Goal: Task Accomplishment & Management: Use online tool/utility

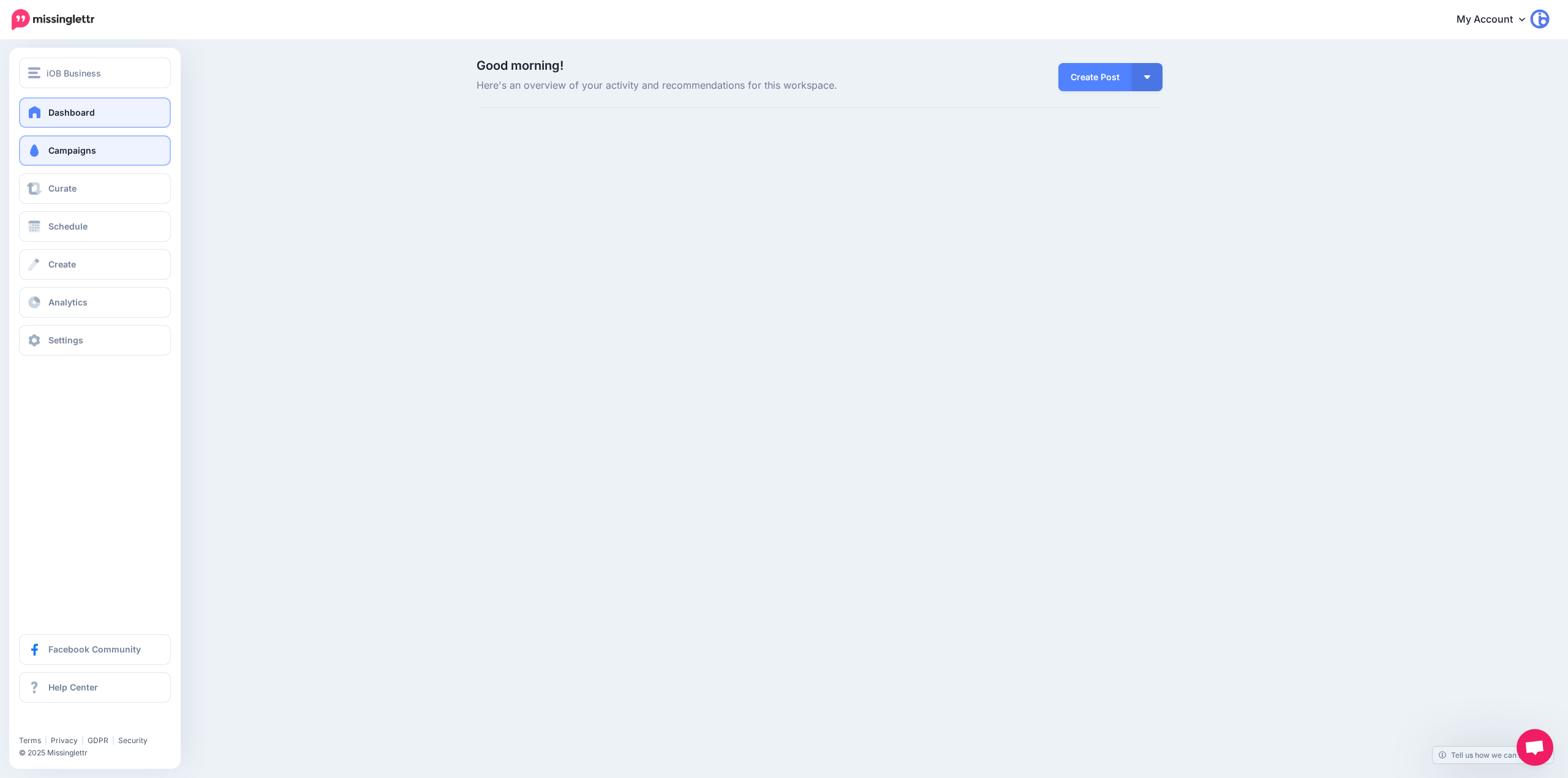
click at [40, 145] on span at bounding box center [34, 150] width 16 height 12
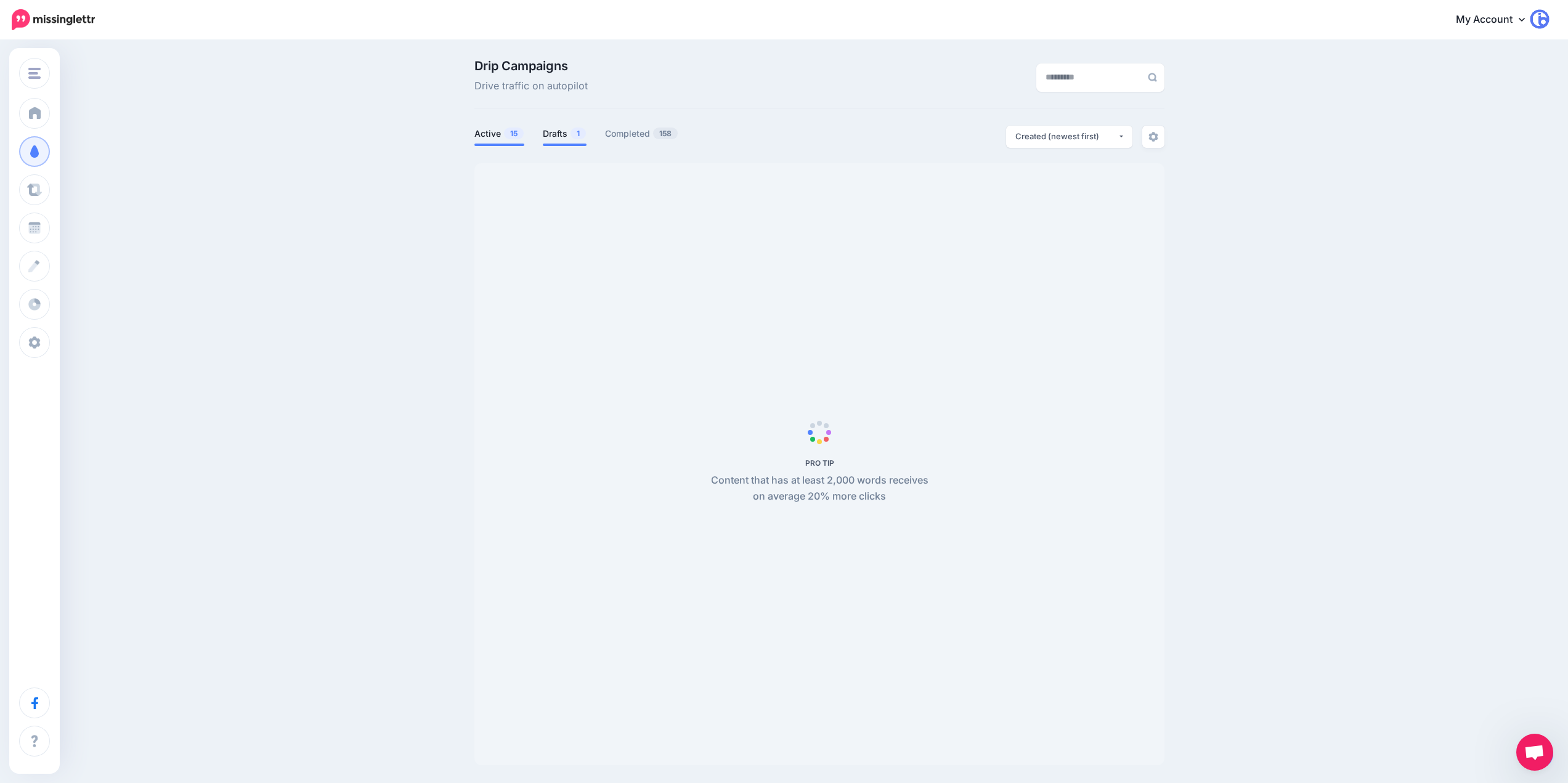
click at [569, 134] on link "Drafts 1" at bounding box center [565, 134] width 44 height 15
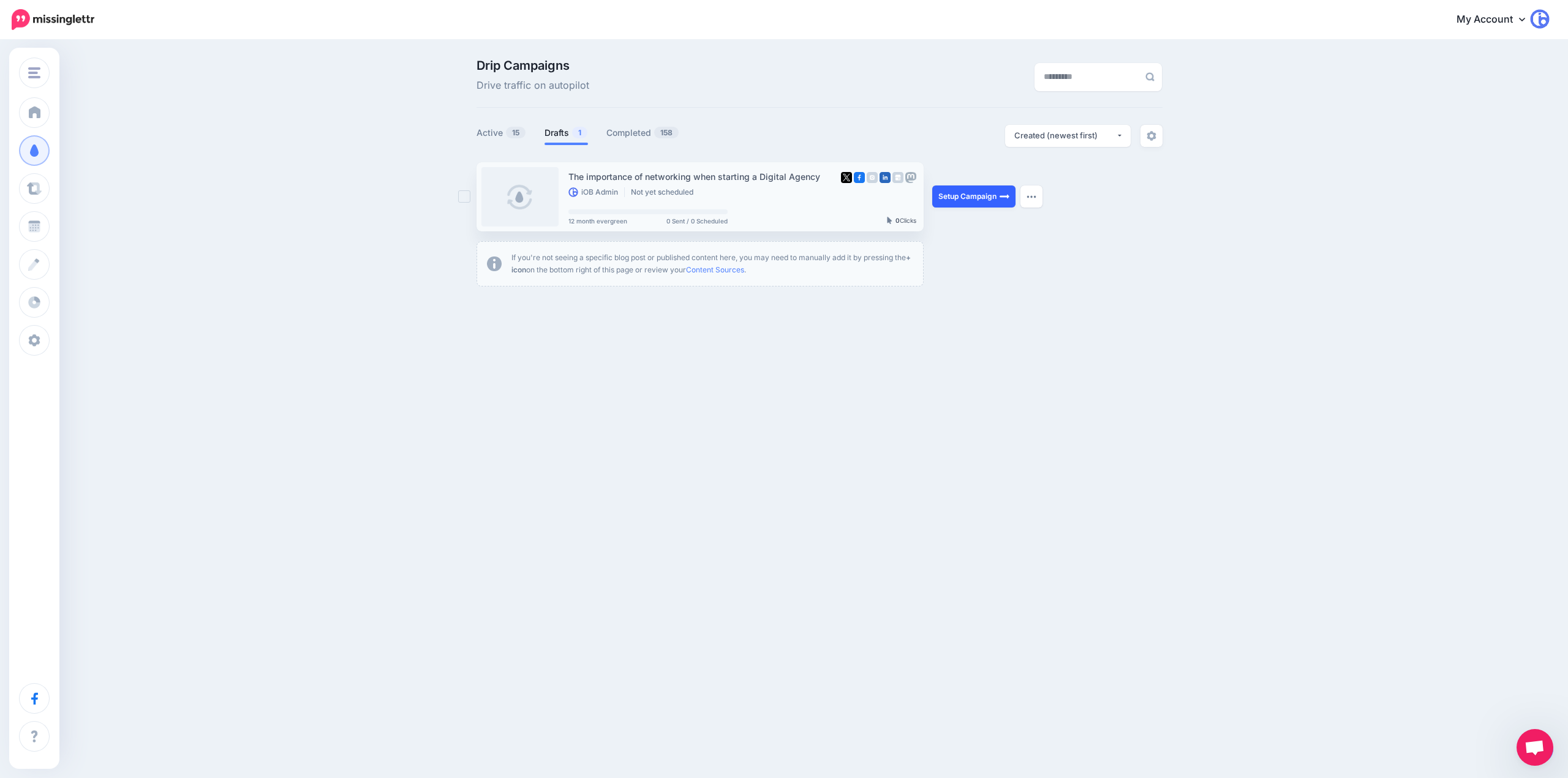
click at [985, 199] on link "Setup Campaign" at bounding box center [973, 196] width 83 height 22
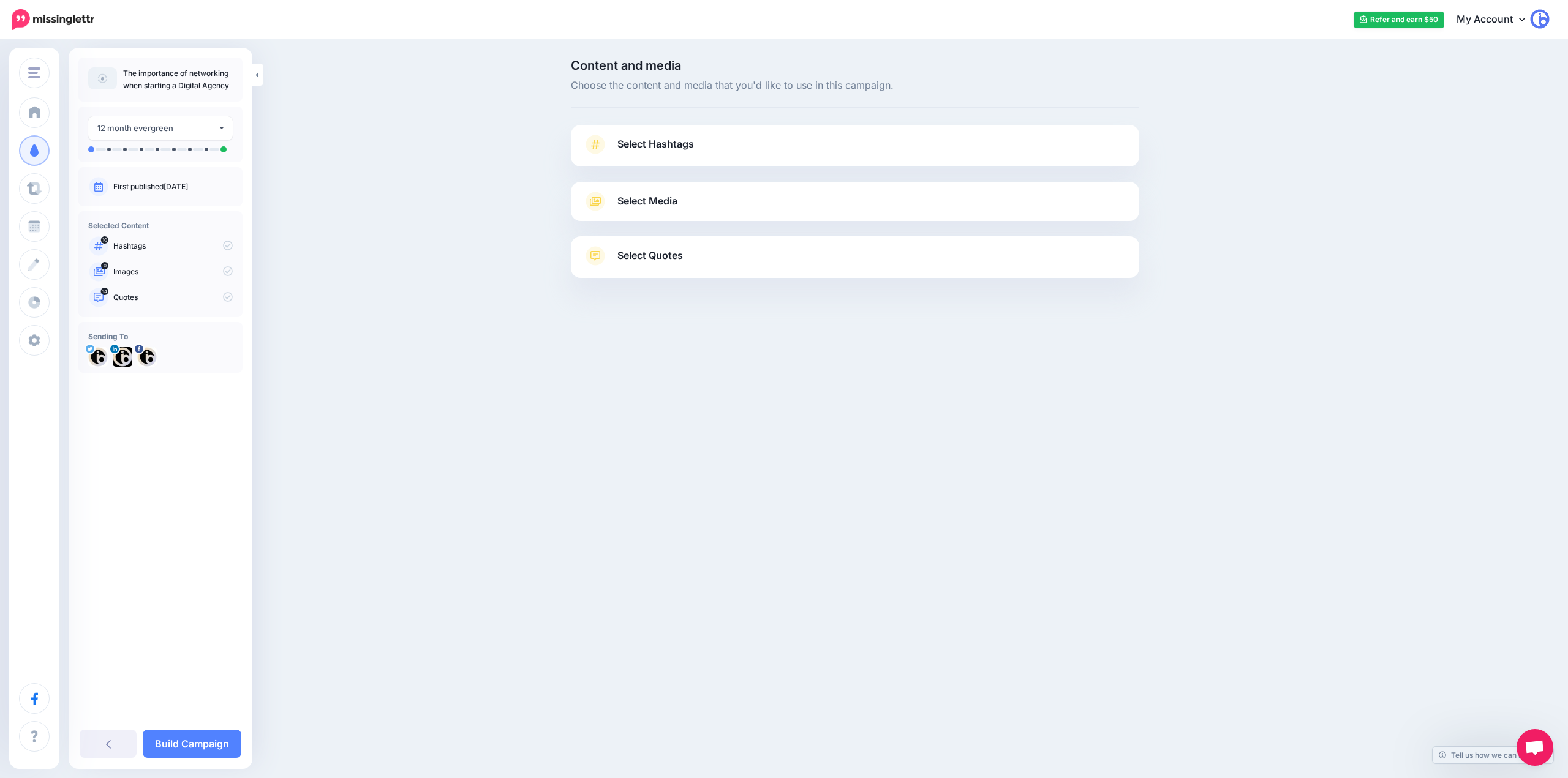
click at [699, 137] on link "Select Hashtags" at bounding box center [855, 150] width 544 height 31
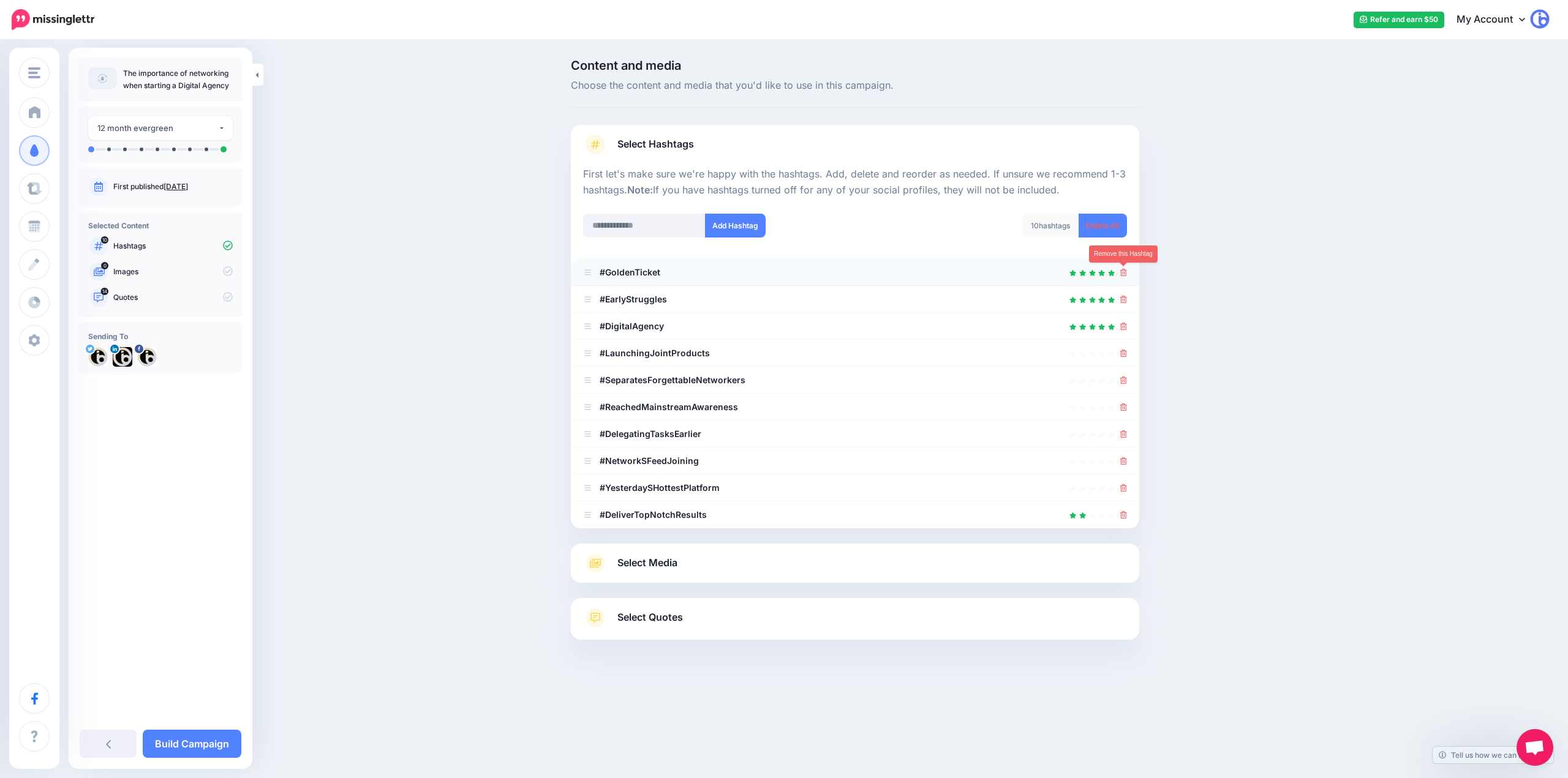
click at [1121, 269] on icon at bounding box center [1124, 272] width 7 height 7
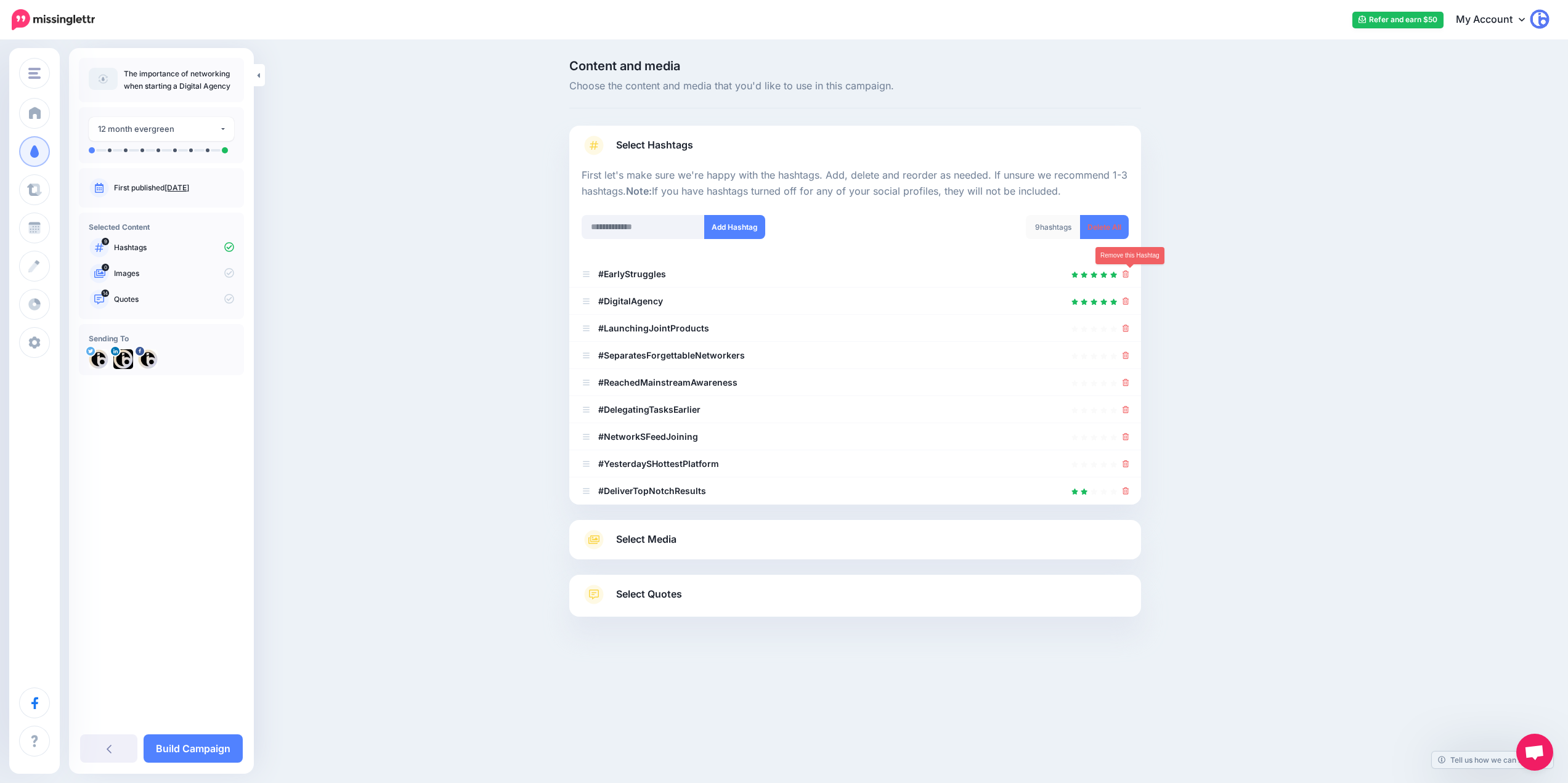
click at [1128, 271] on icon at bounding box center [1126, 274] width 7 height 7
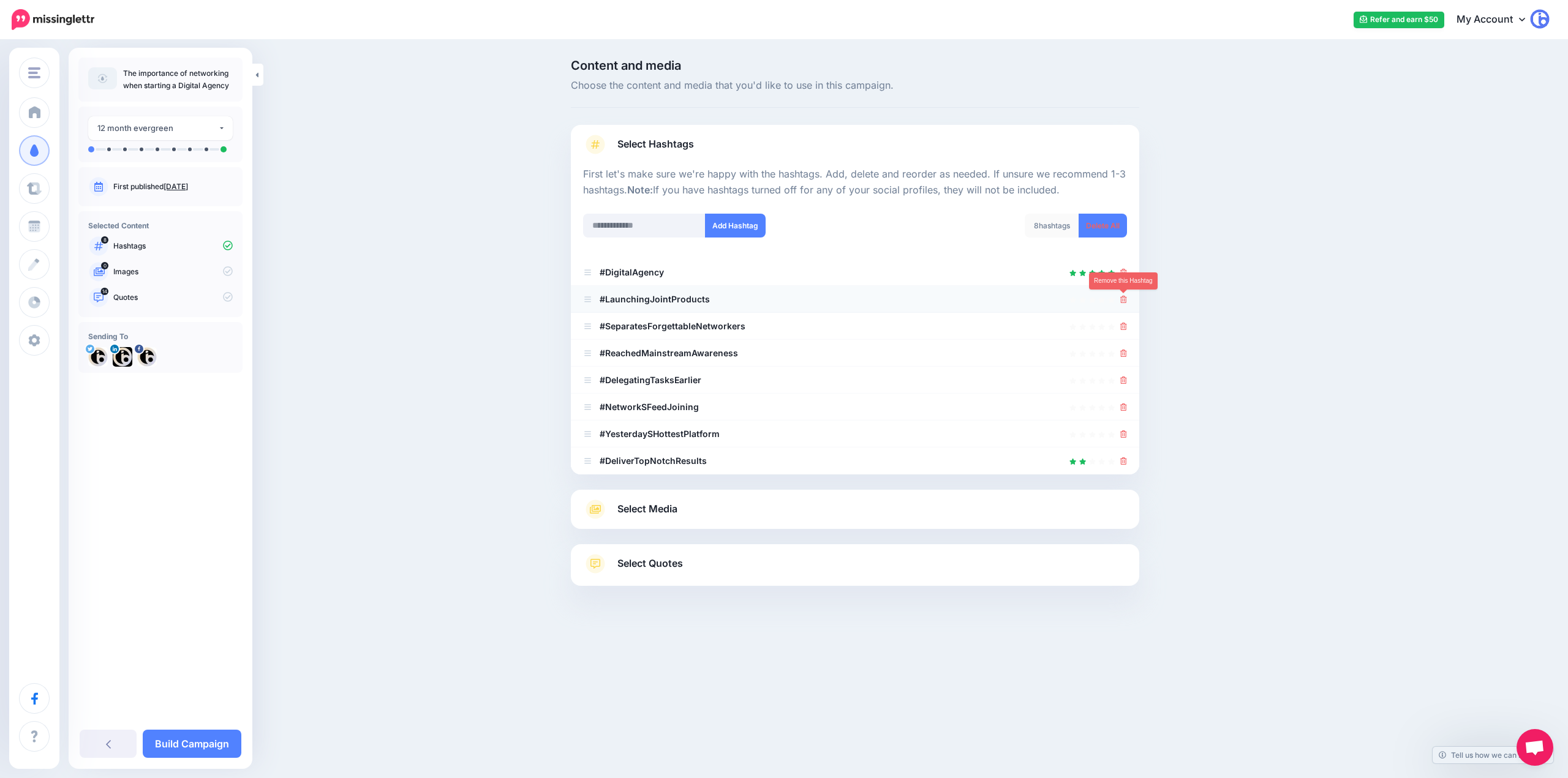
click at [1124, 294] on link at bounding box center [1124, 299] width 7 height 10
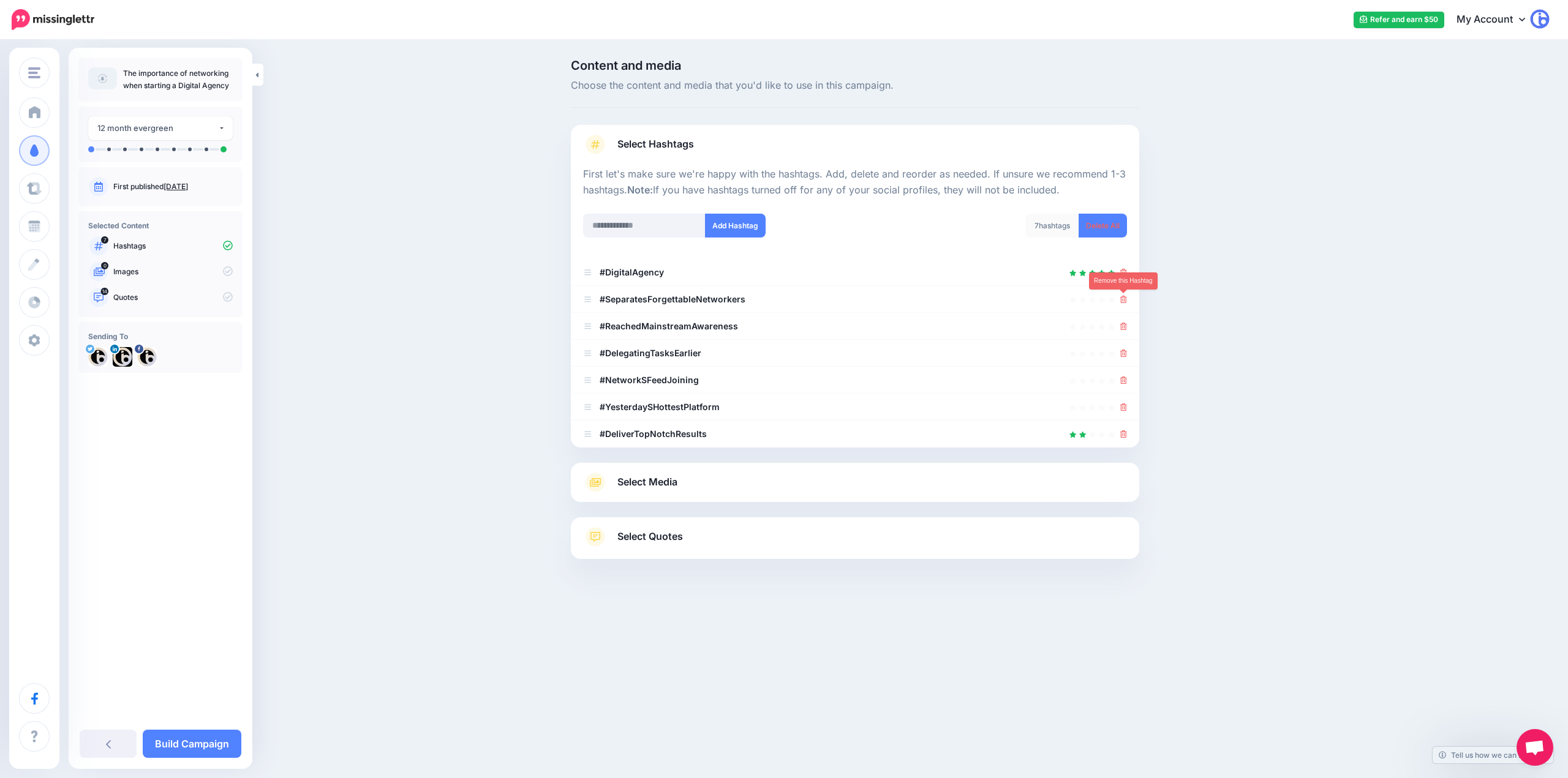
click at [1124, 295] on icon at bounding box center [1124, 299] width 7 height 7
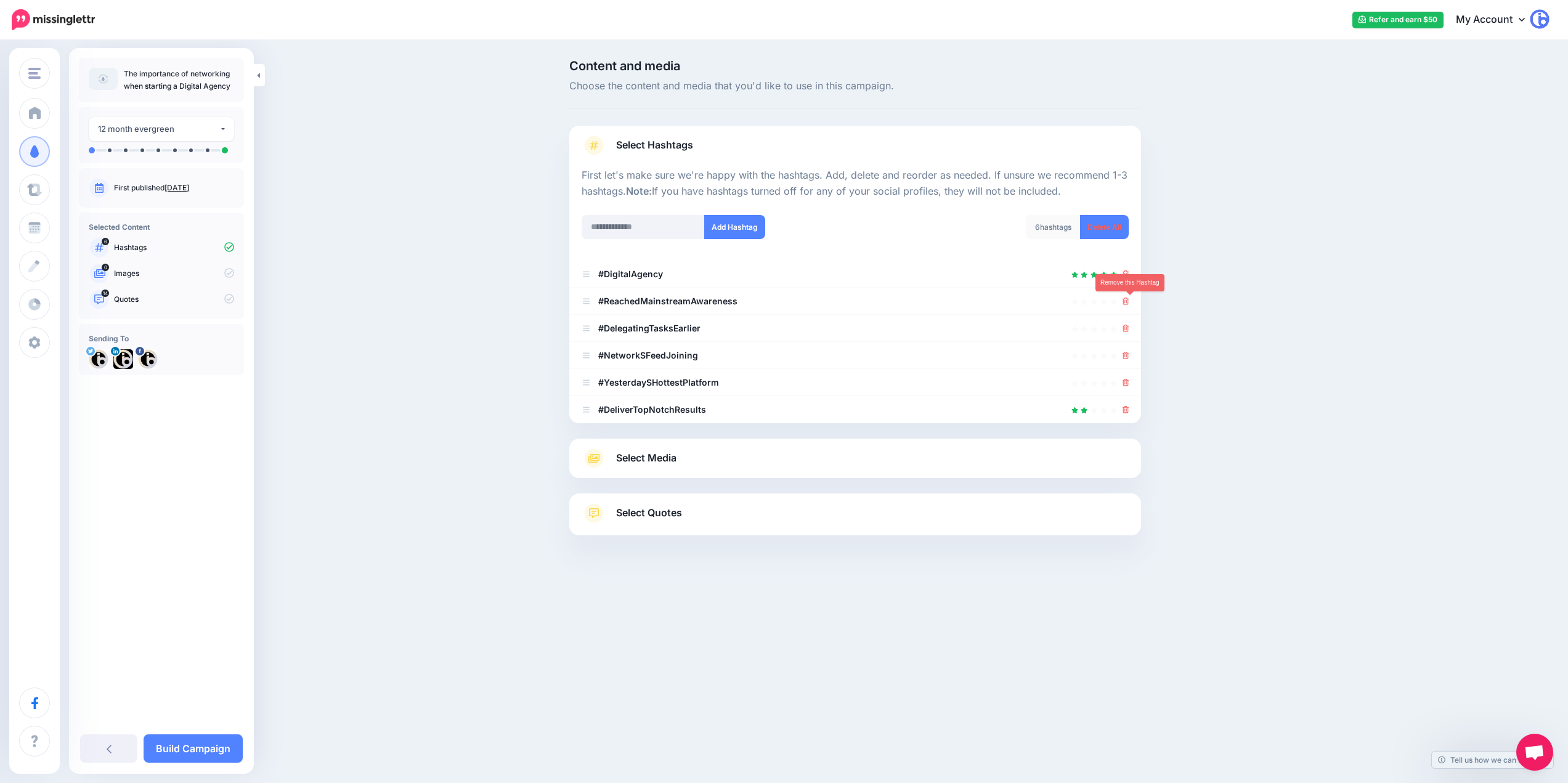
click at [1130, 297] on icon at bounding box center [1126, 301] width 7 height 7
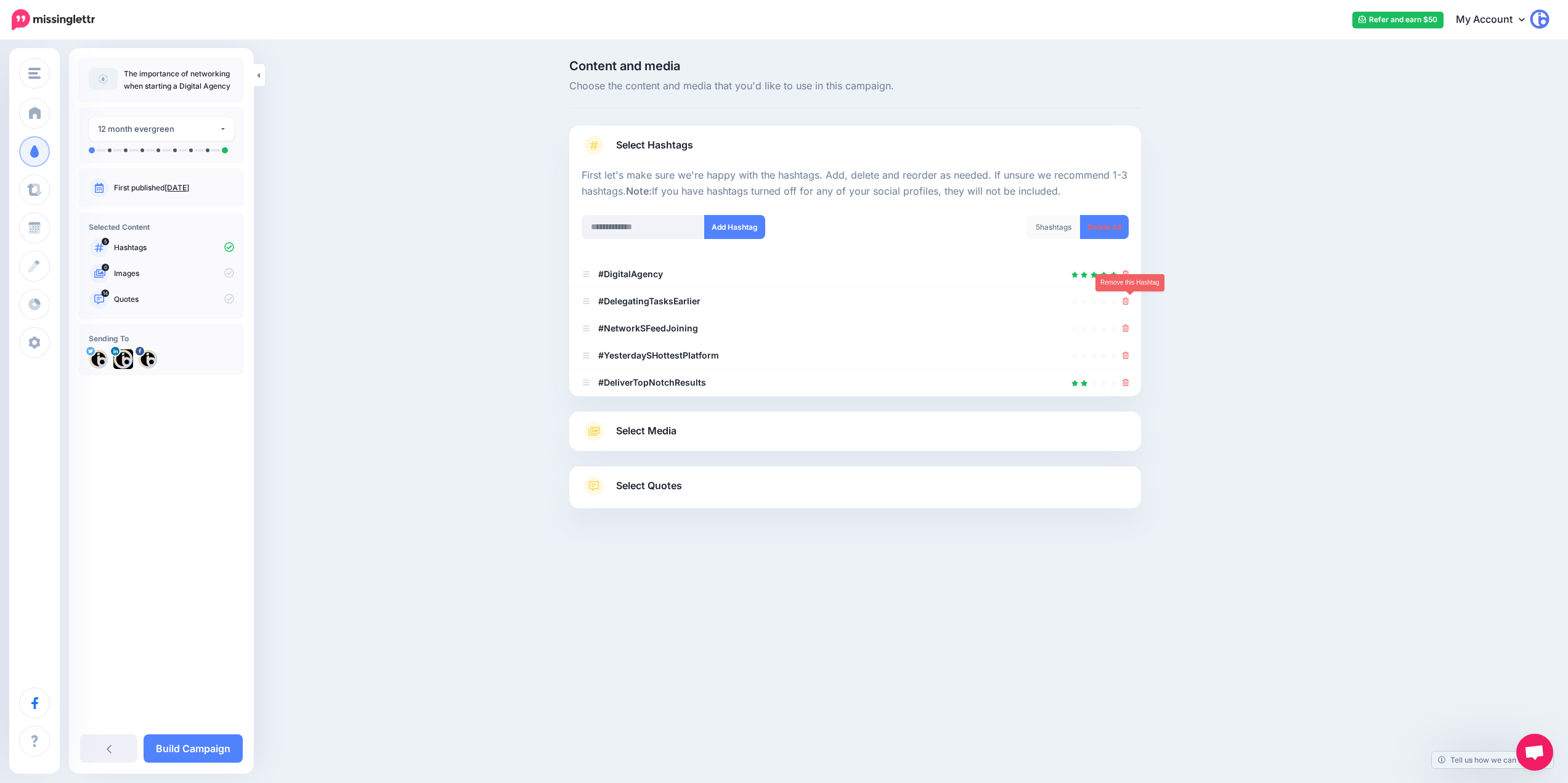
click at [1130, 297] on icon at bounding box center [1126, 301] width 7 height 7
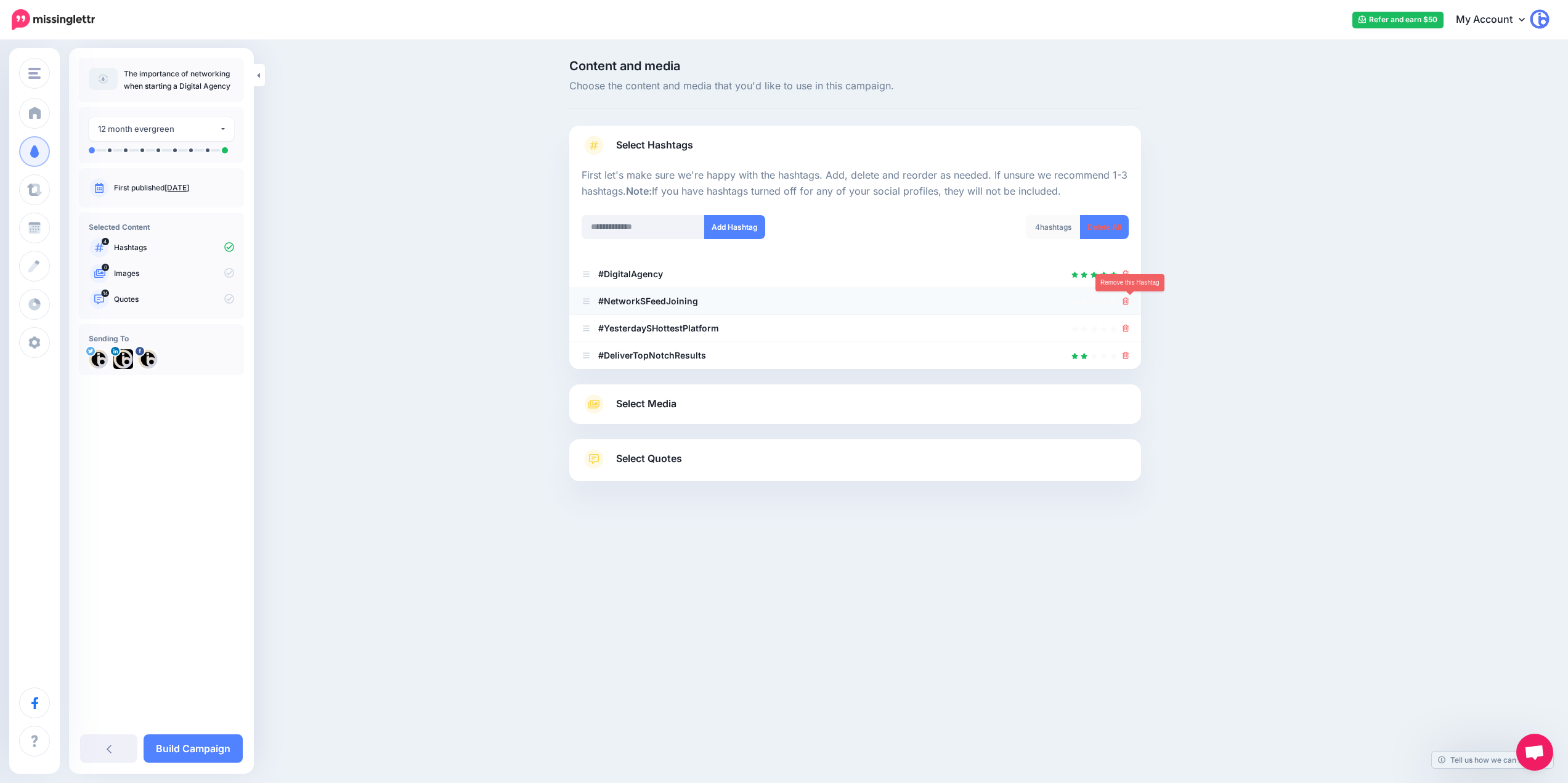
click at [1130, 297] on link at bounding box center [1126, 301] width 7 height 11
click at [1131, 323] on link at bounding box center [1131, 328] width 7 height 11
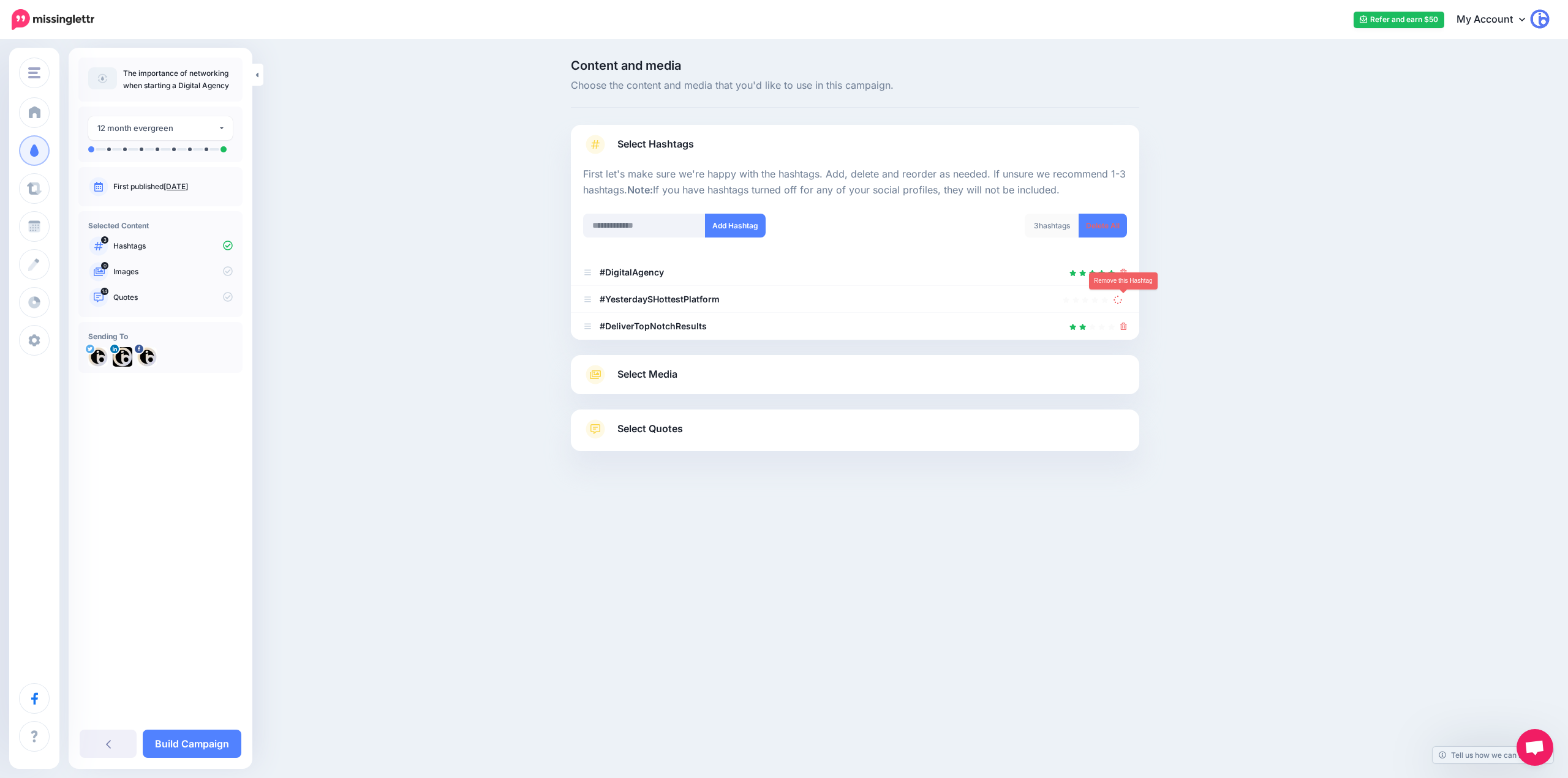
click at [1124, 321] on link at bounding box center [1124, 326] width 7 height 10
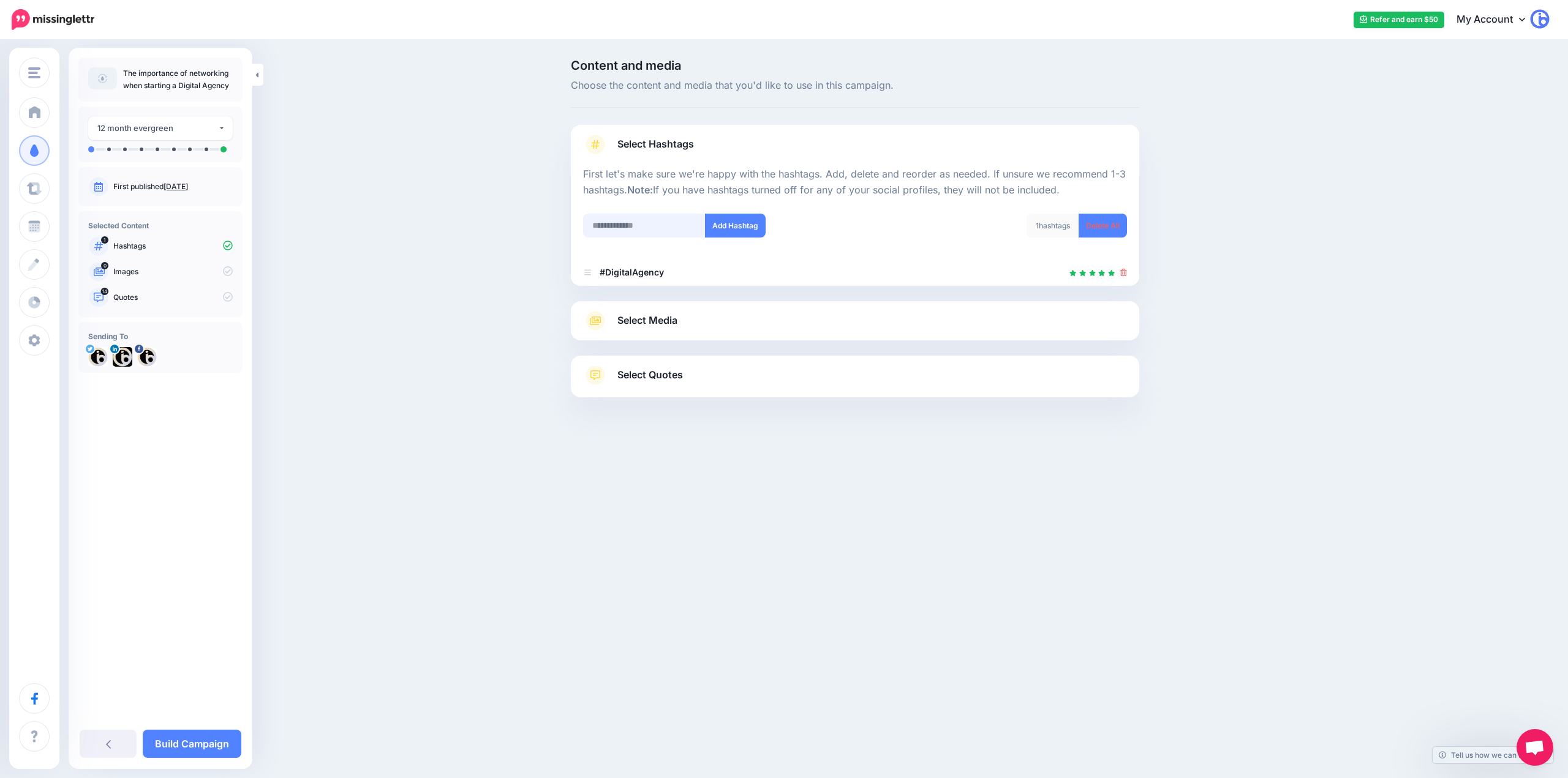
click at [667, 222] on input "text" at bounding box center [645, 225] width 122 height 24
type input "**********"
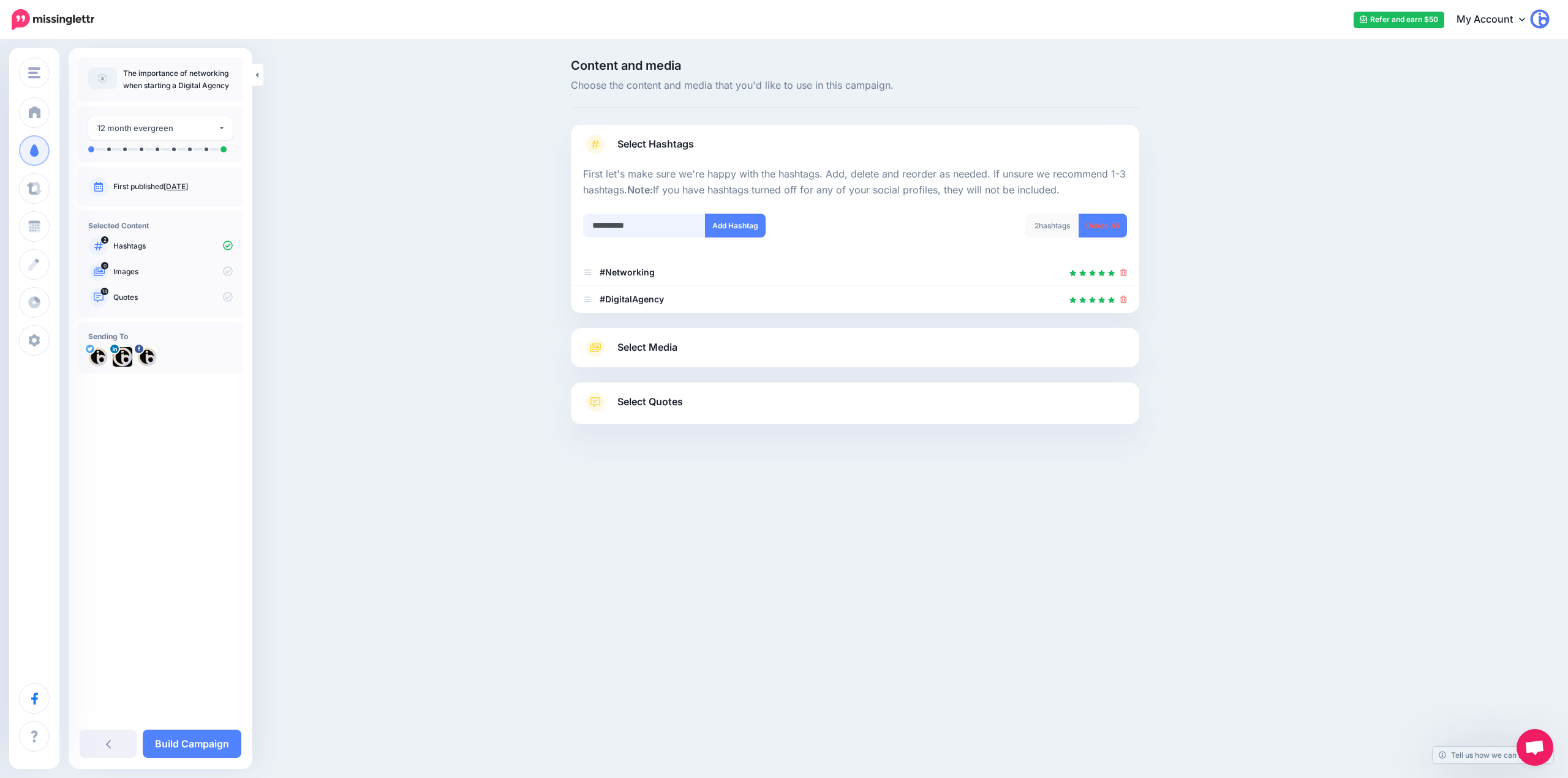
type input "**********"
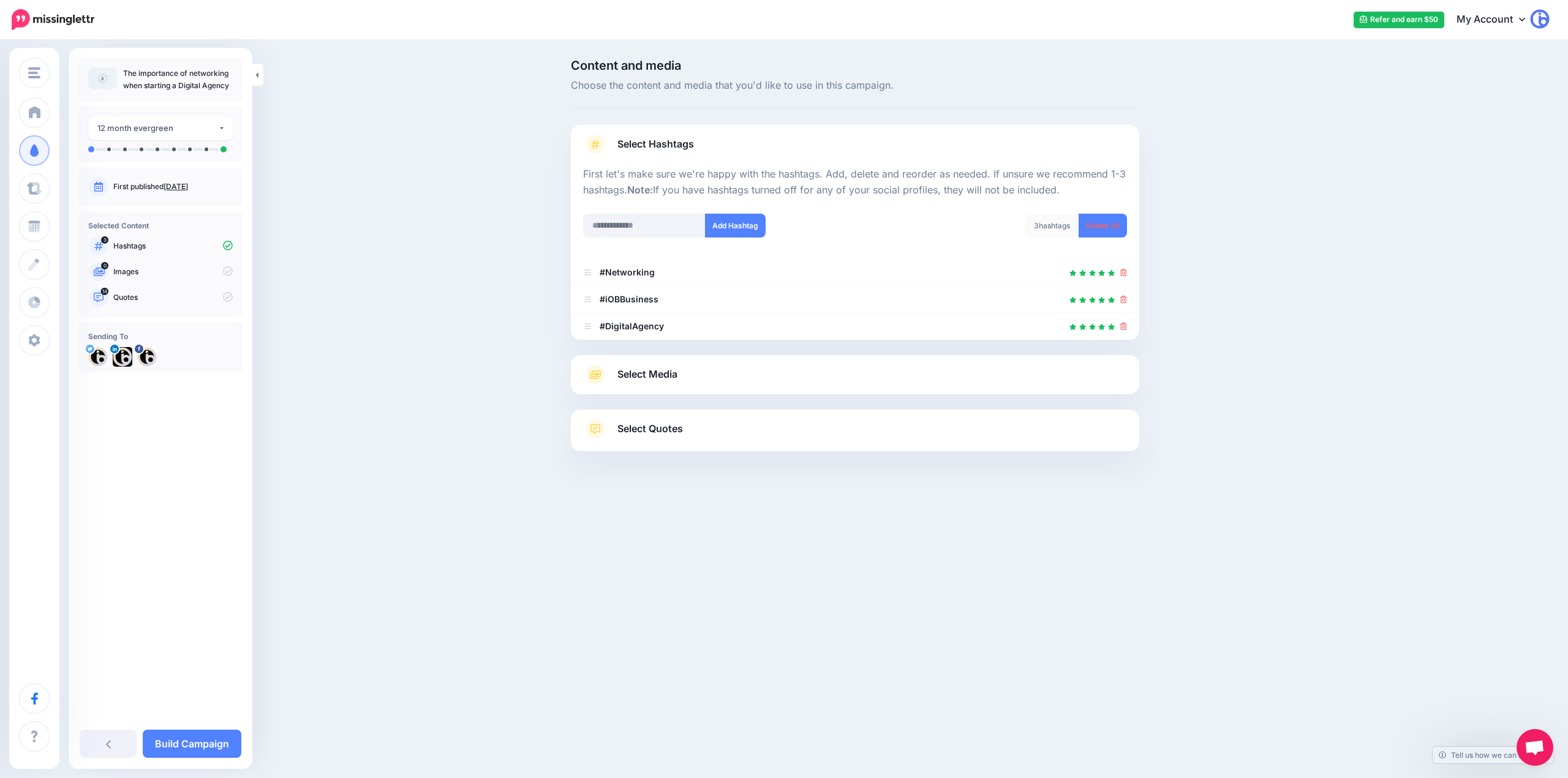
click at [653, 376] on span "Select Media" at bounding box center [647, 374] width 60 height 17
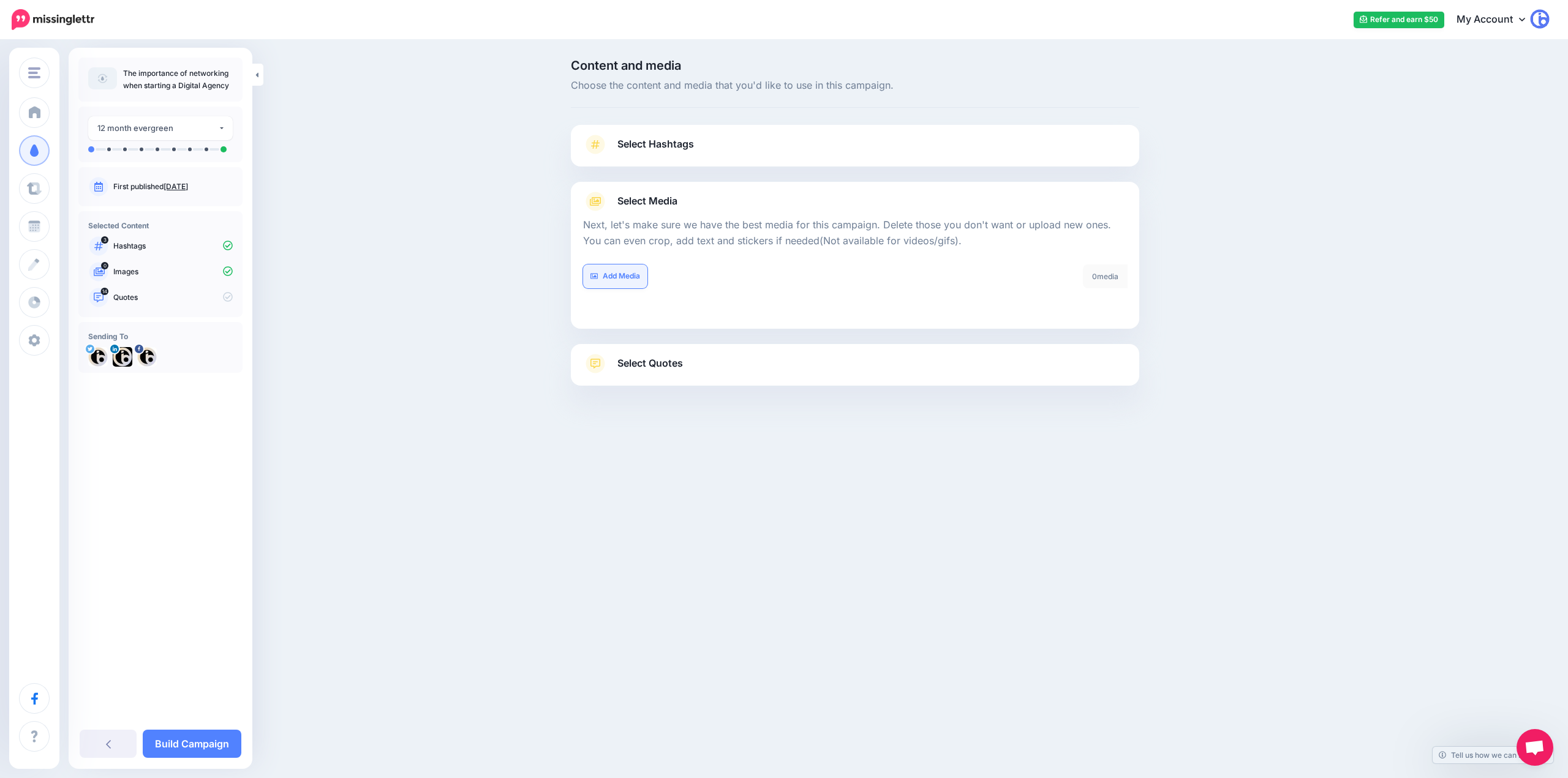
click at [617, 273] on link "Add Media" at bounding box center [616, 276] width 65 height 24
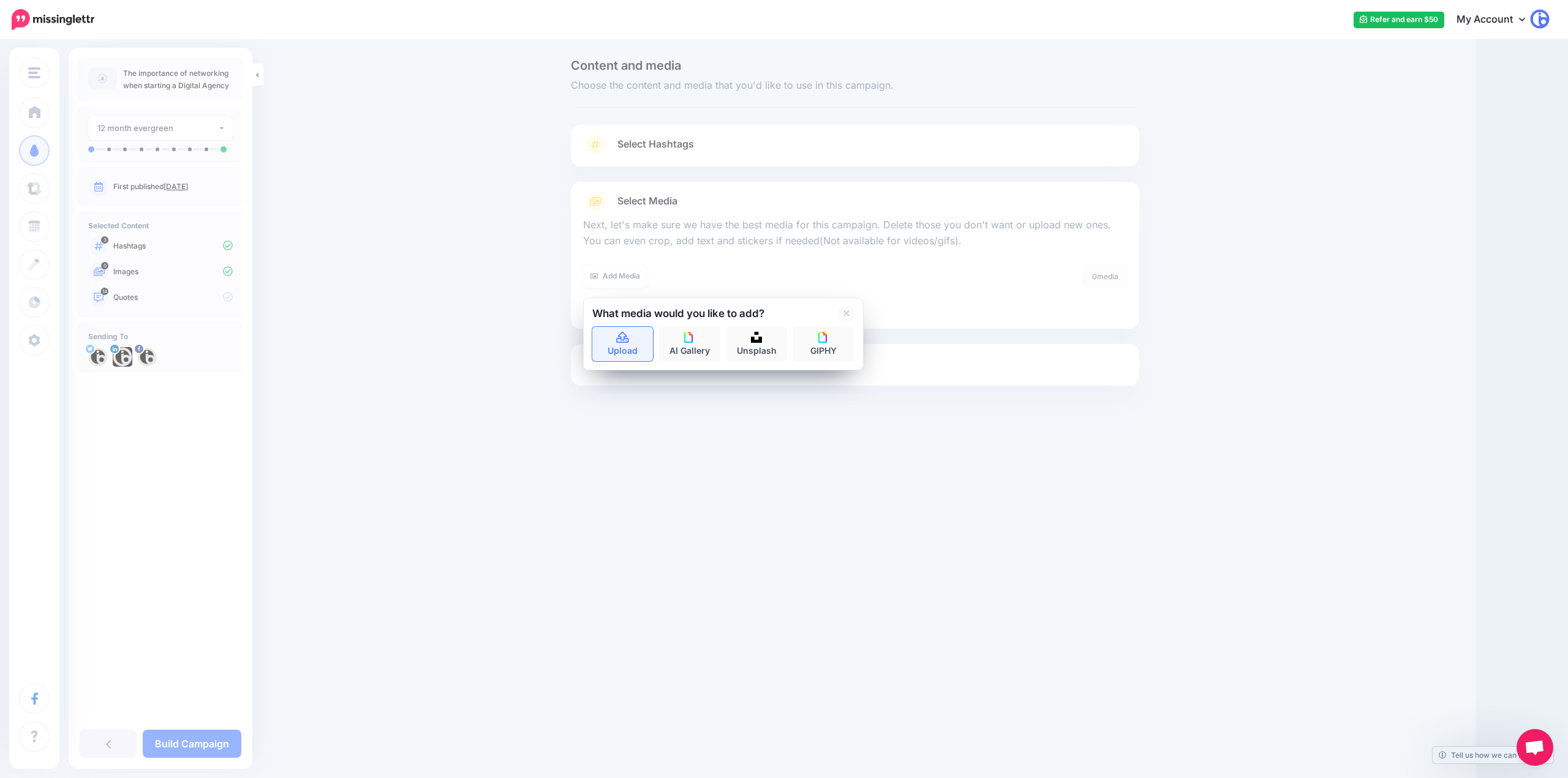
click at [631, 346] on link "Upload" at bounding box center [623, 344] width 61 height 34
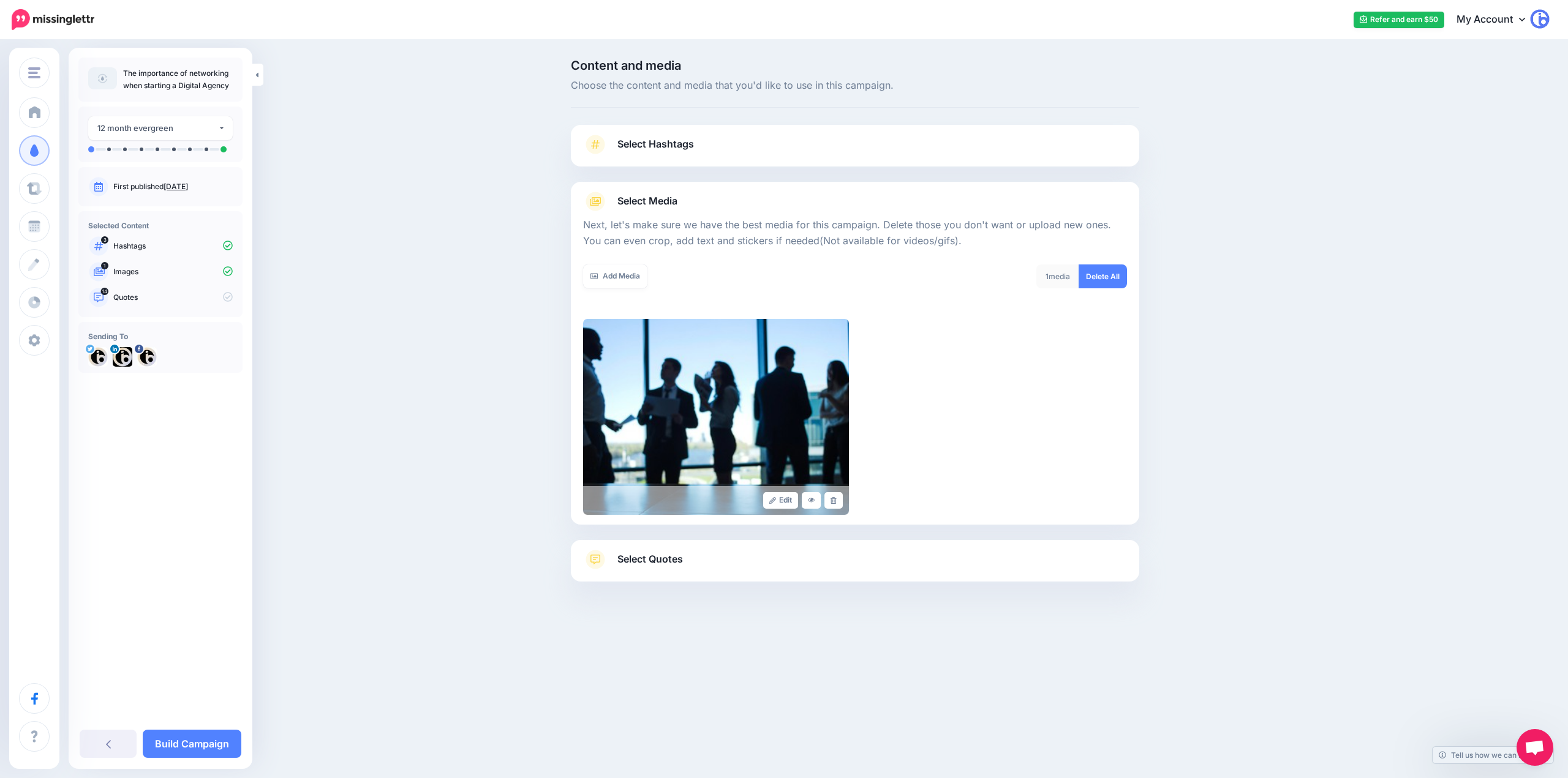
click at [652, 555] on span "Select Quotes" at bounding box center [650, 559] width 66 height 17
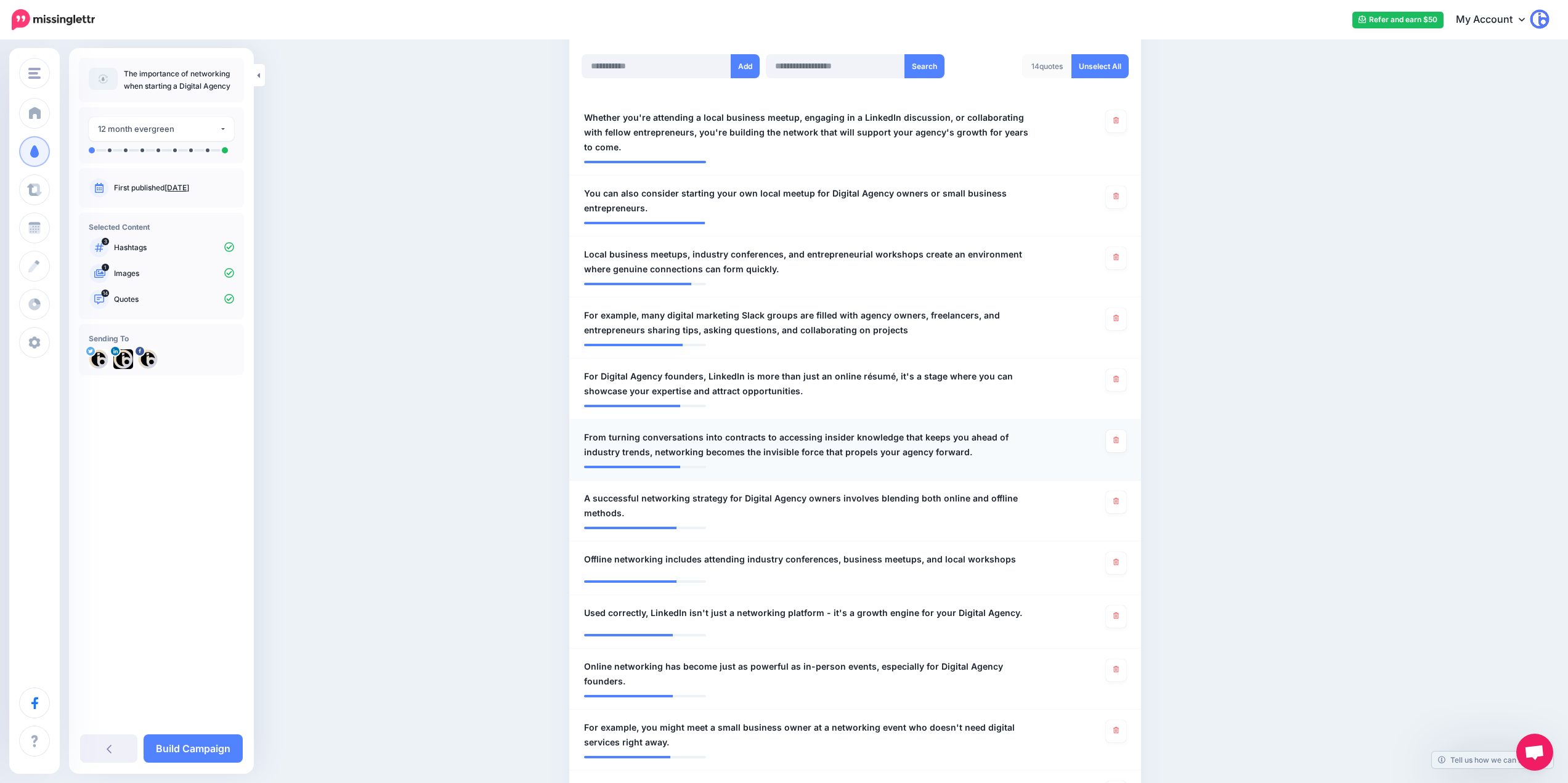
scroll to position [370, 0]
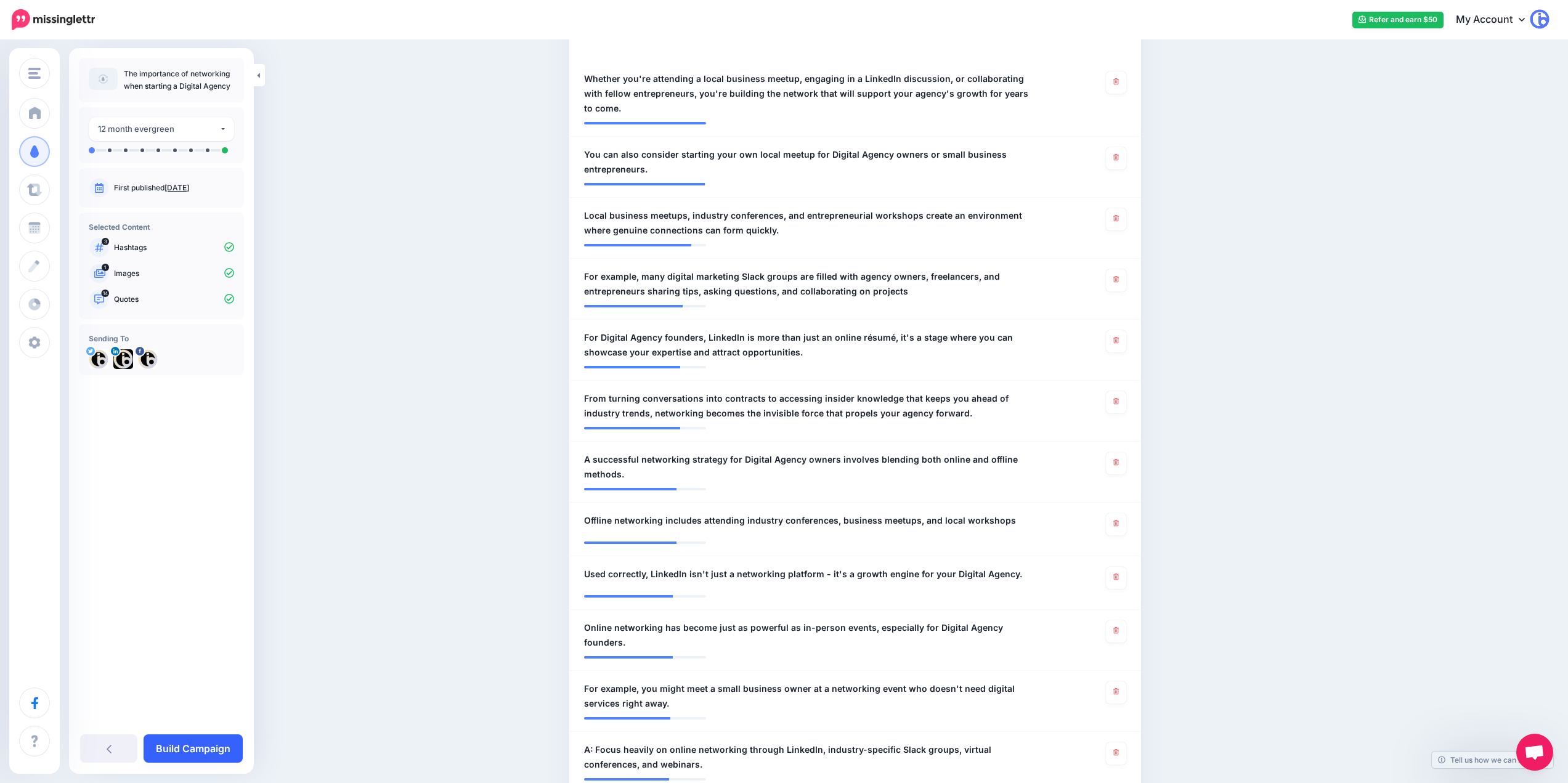
click at [210, 739] on link "Build Campaign" at bounding box center [193, 749] width 99 height 28
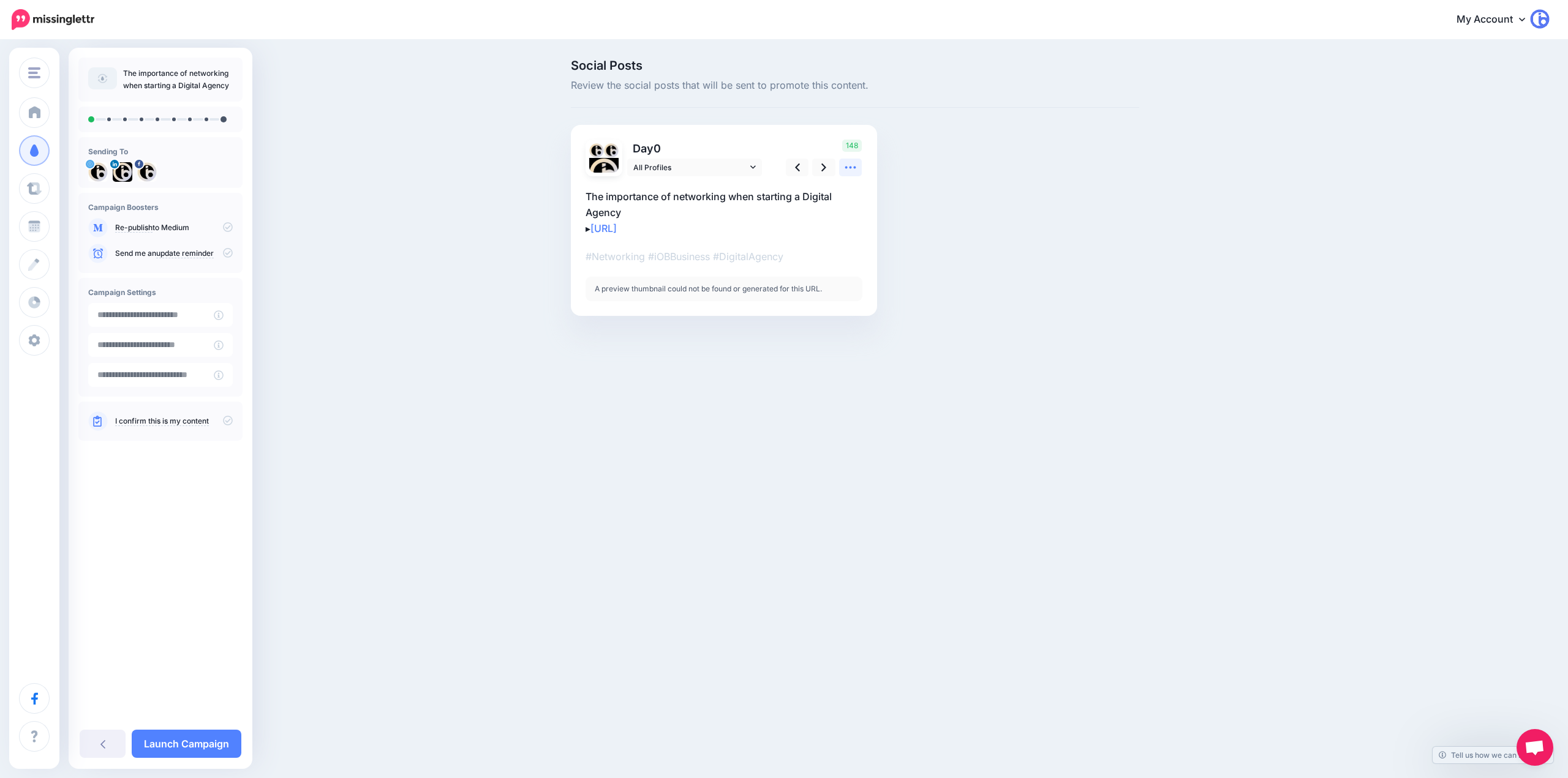
click at [845, 167] on icon at bounding box center [850, 167] width 13 height 13
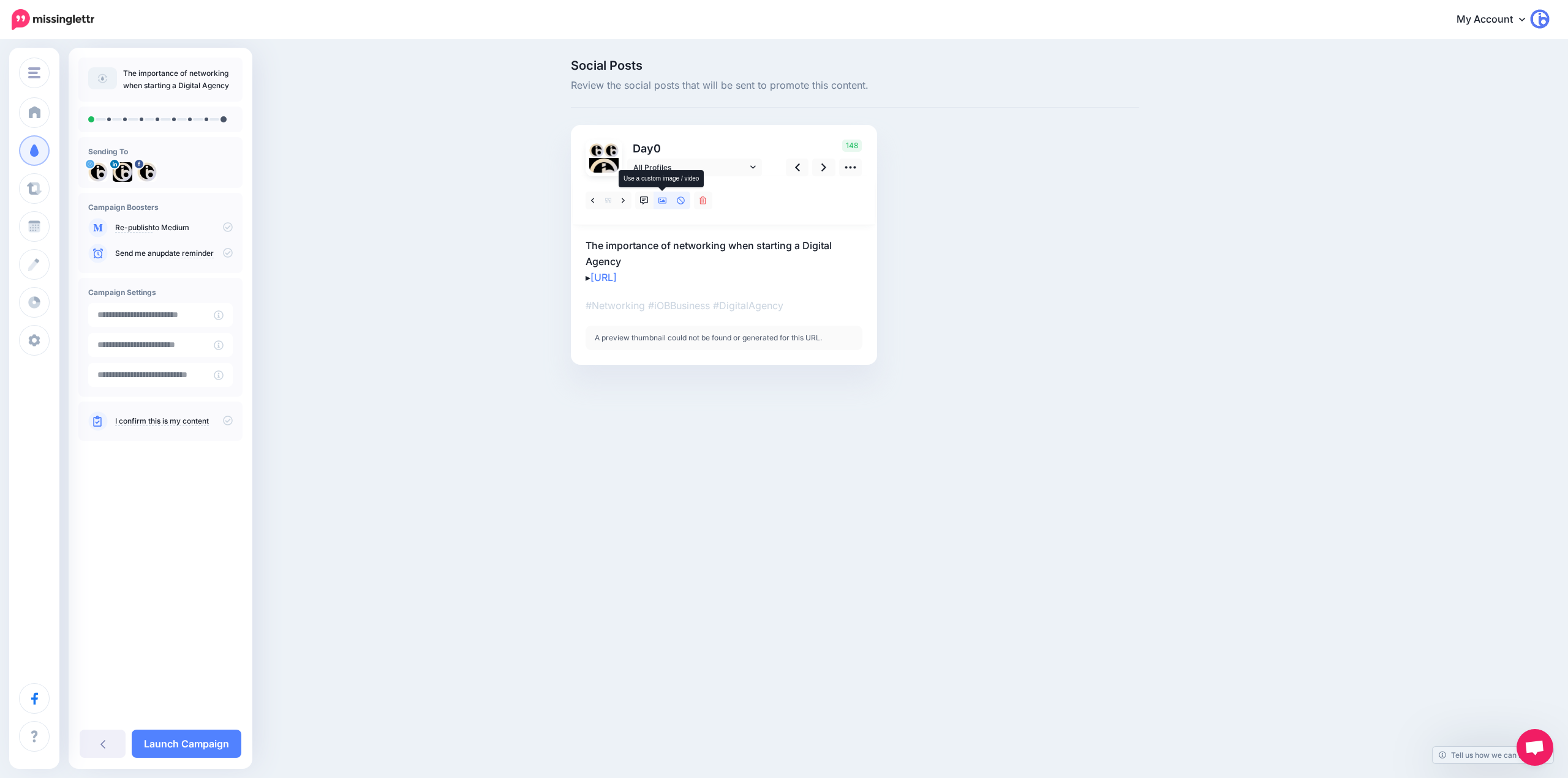
click at [662, 204] on icon at bounding box center [663, 200] width 9 height 6
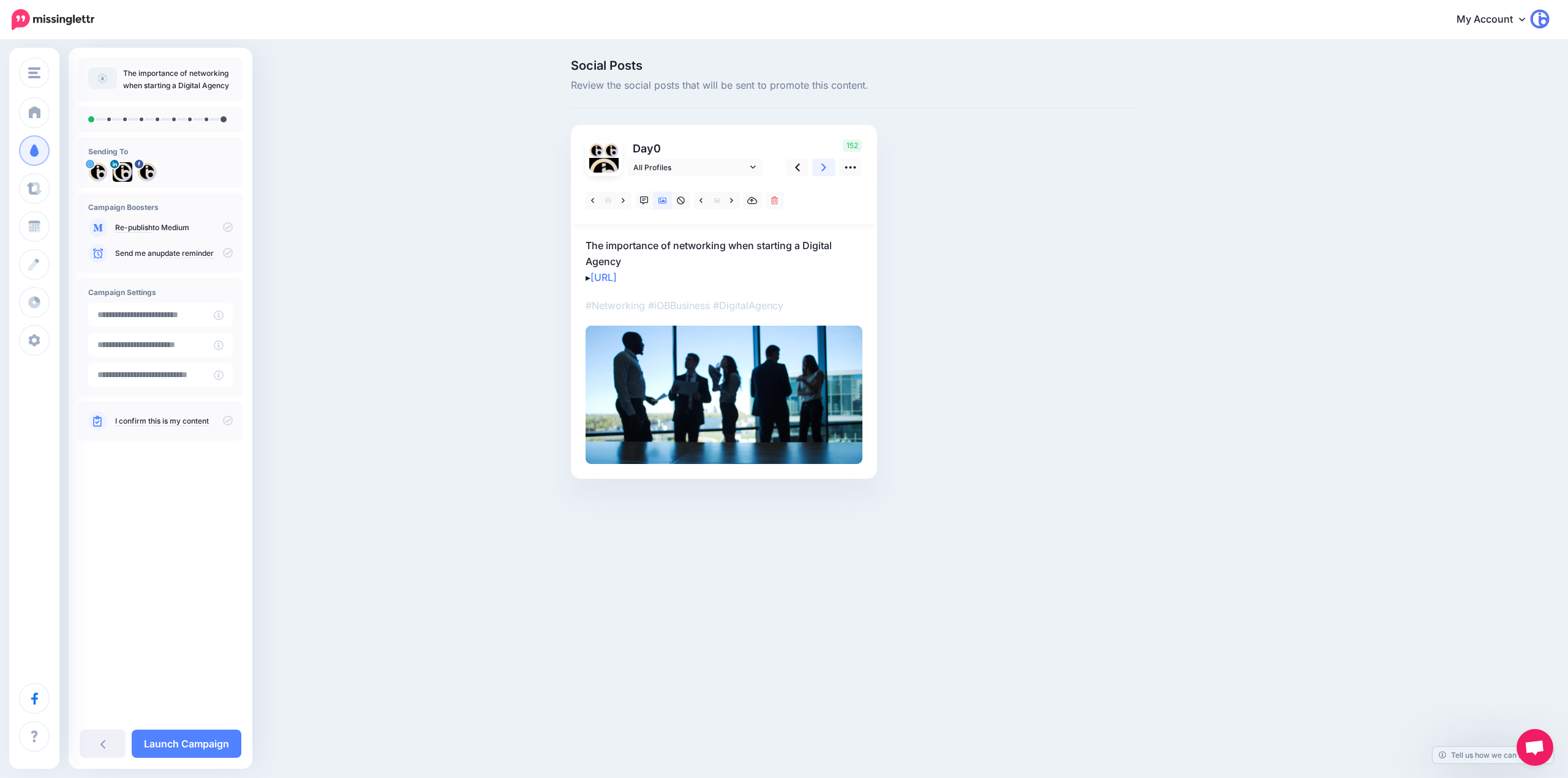
click at [831, 167] on link at bounding box center [824, 167] width 24 height 17
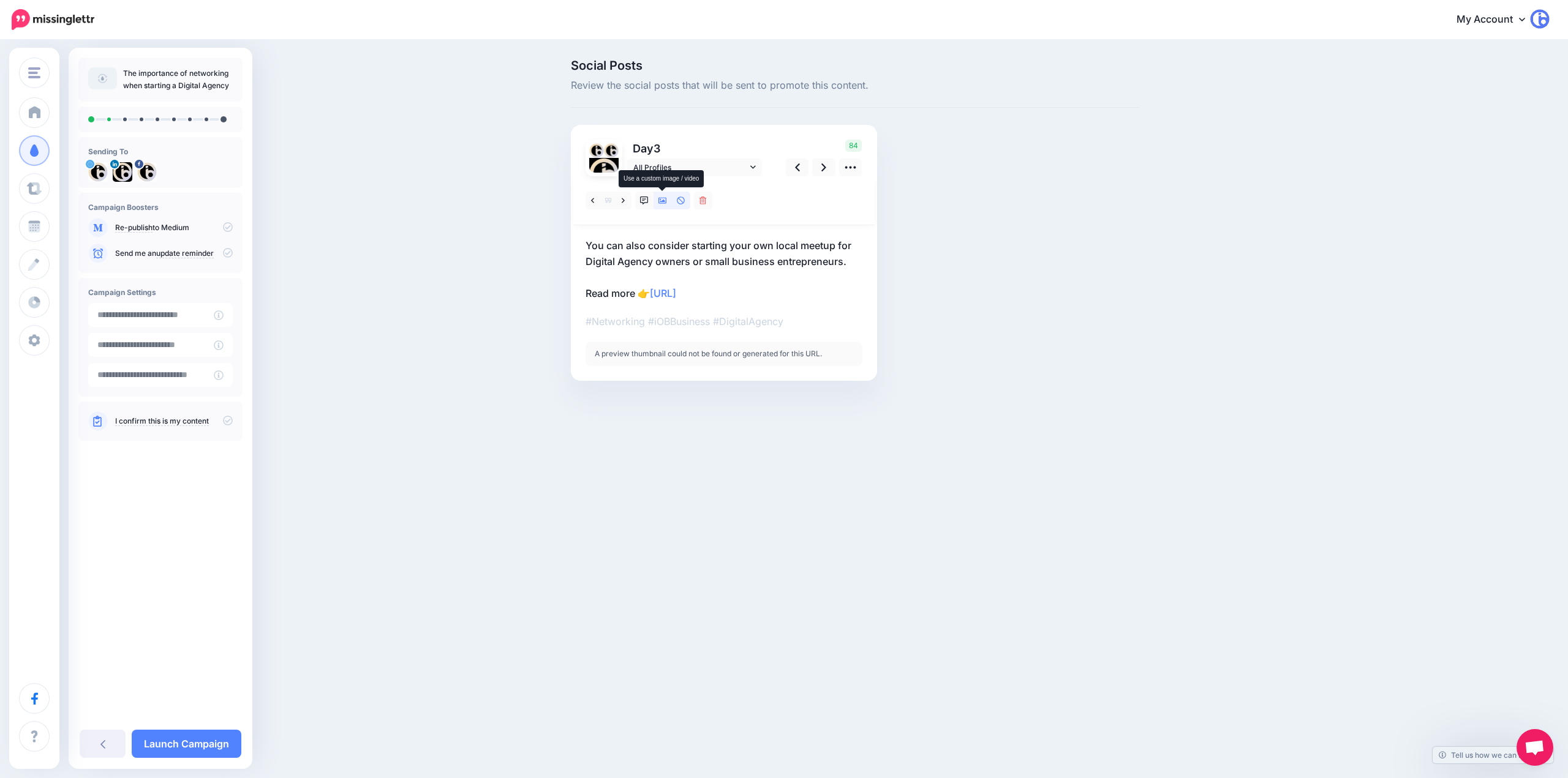
click at [663, 201] on icon at bounding box center [663, 200] width 9 height 6
click at [829, 163] on link at bounding box center [824, 167] width 24 height 17
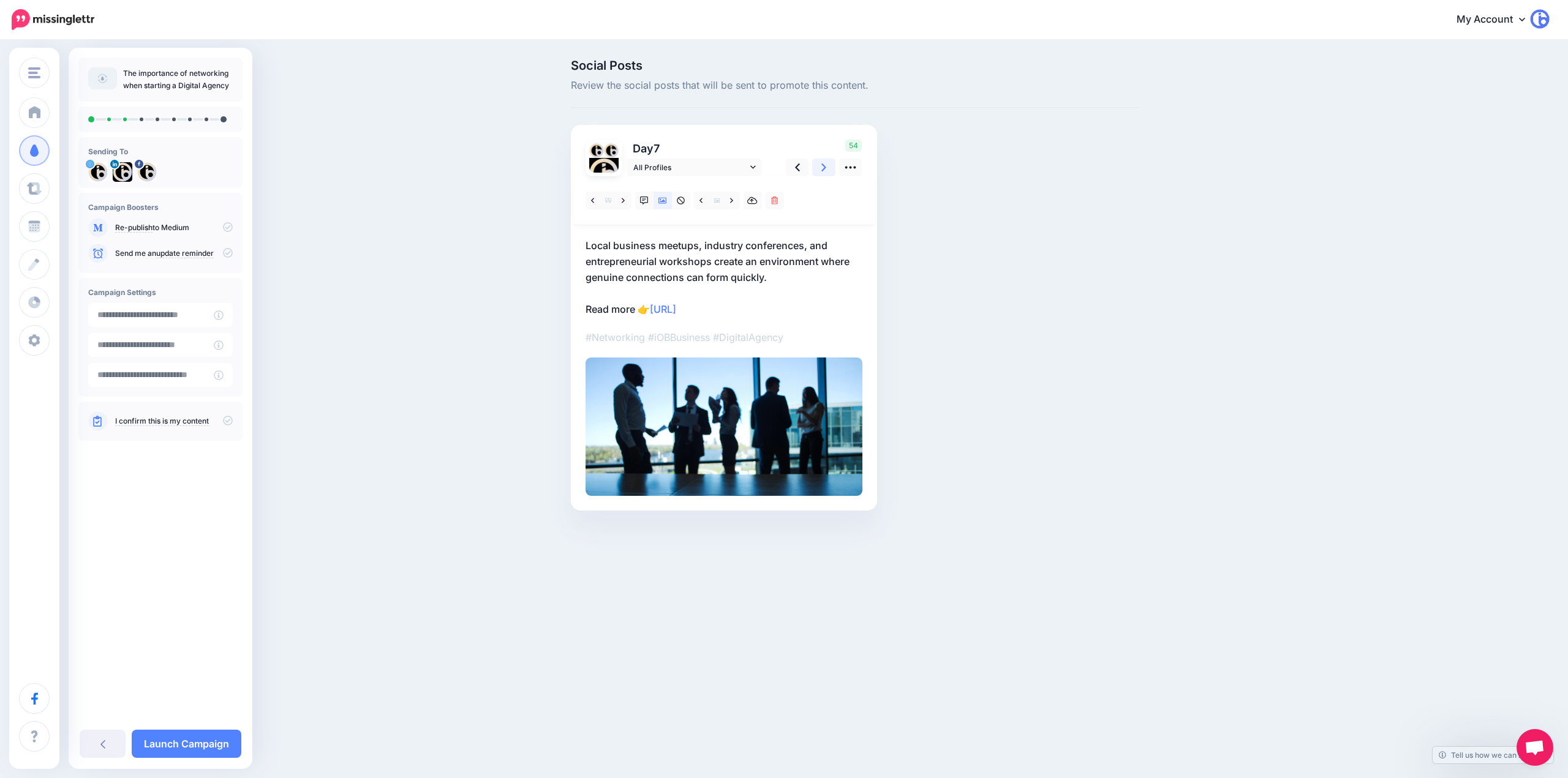
click at [826, 169] on icon at bounding box center [824, 167] width 5 height 13
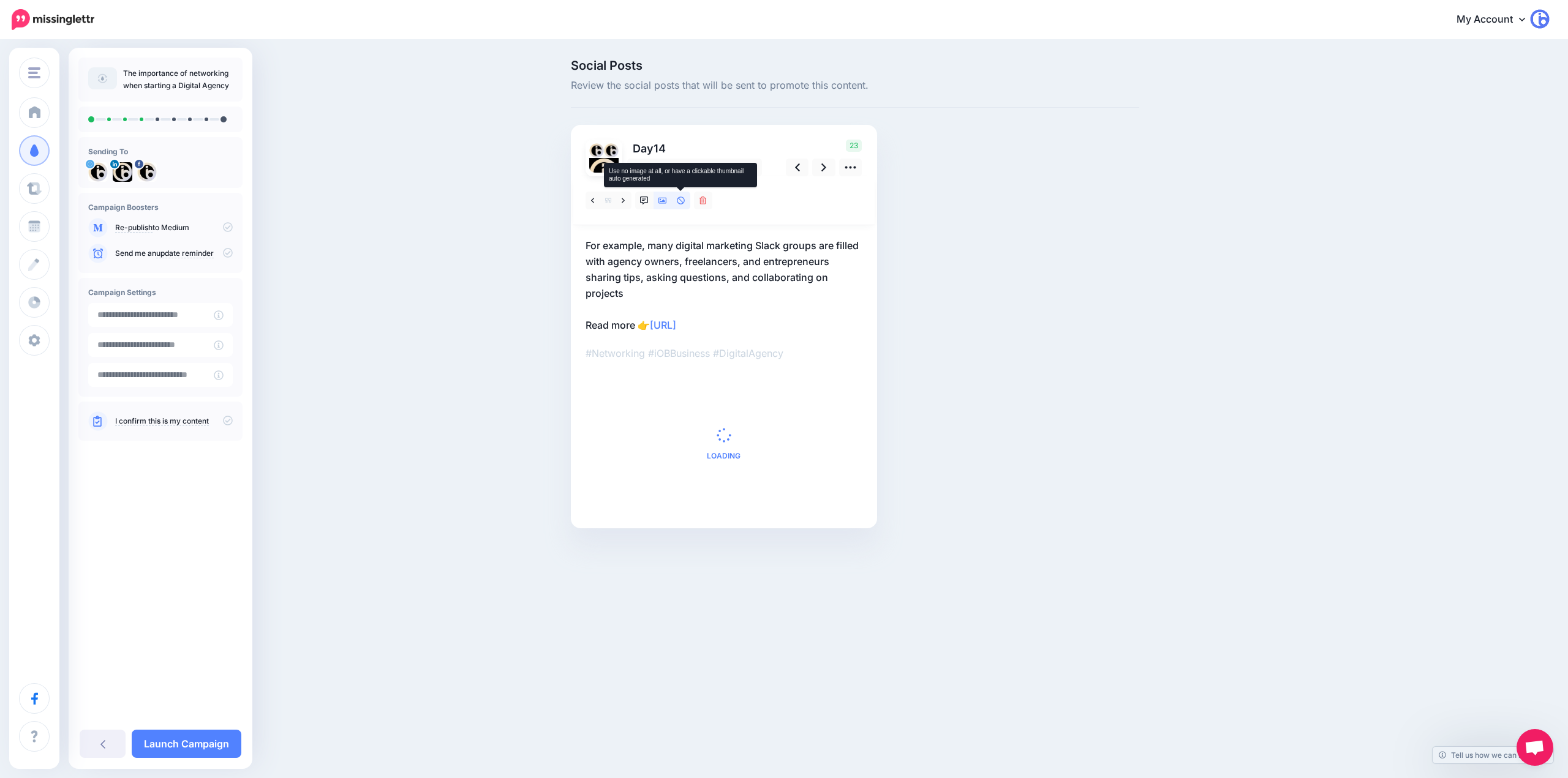
click at [659, 199] on icon at bounding box center [663, 201] width 9 height 9
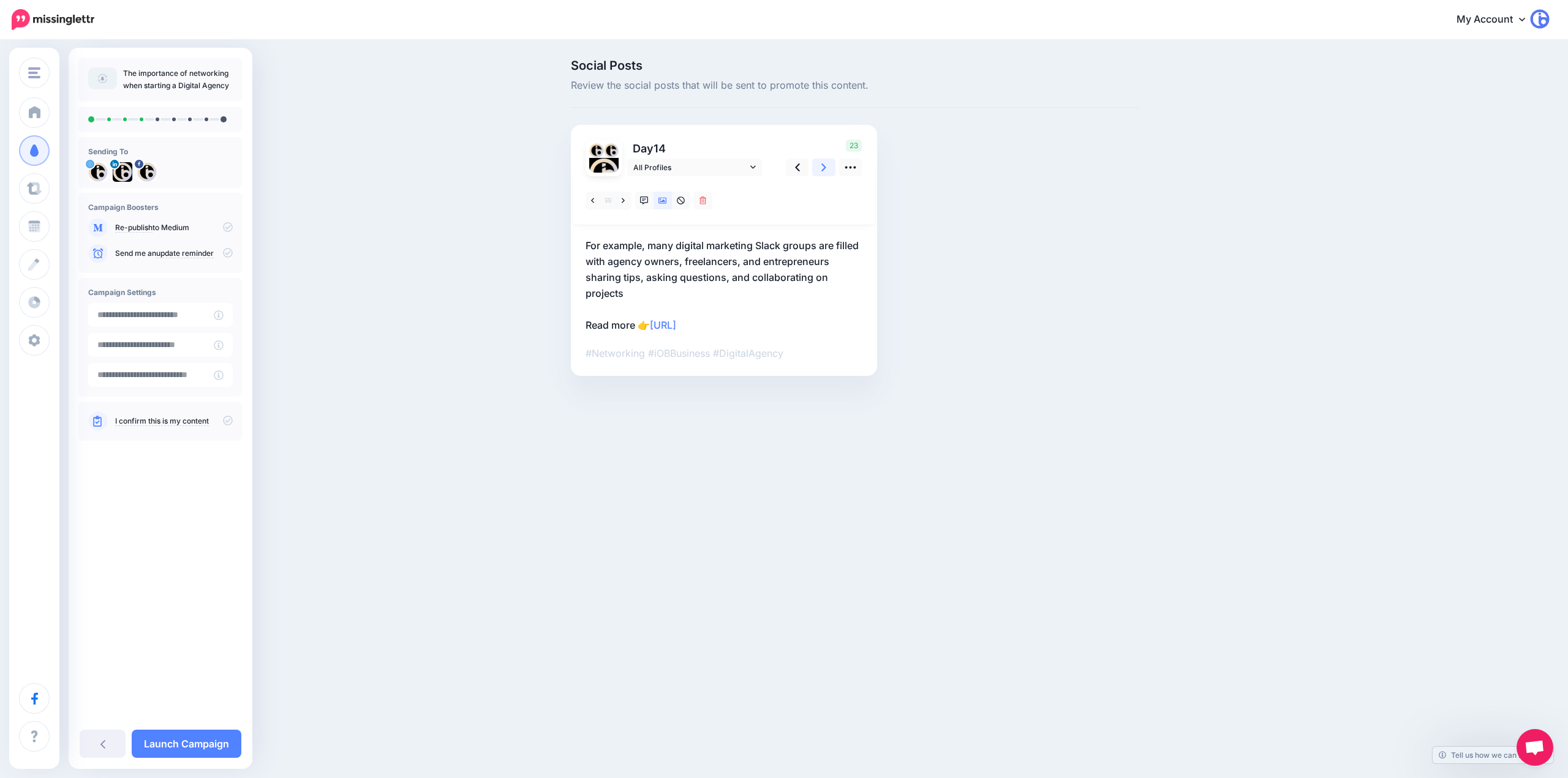
click at [827, 163] on link at bounding box center [824, 167] width 24 height 17
click at [798, 164] on icon at bounding box center [798, 167] width 5 height 8
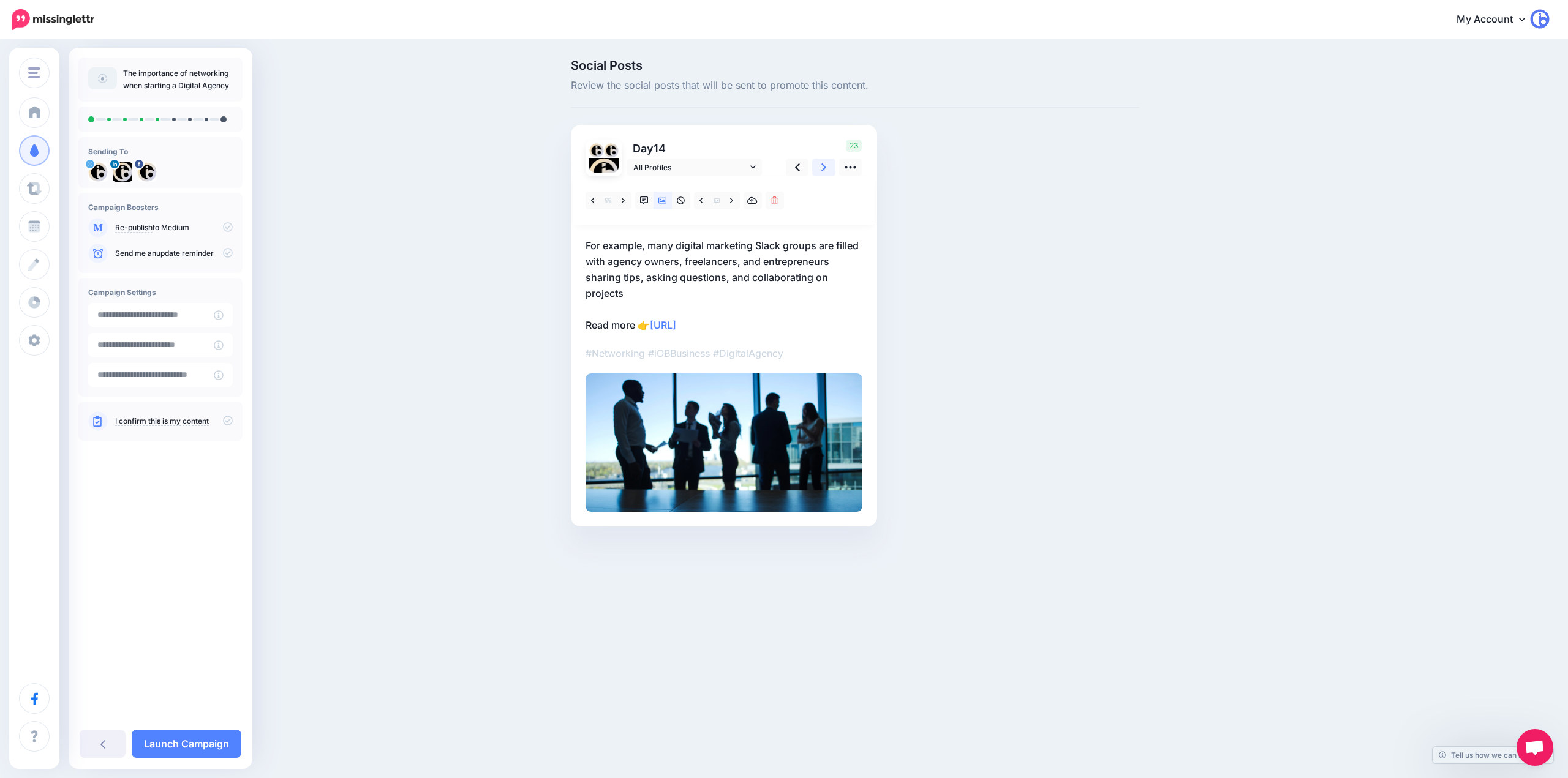
click at [814, 165] on link at bounding box center [824, 167] width 24 height 17
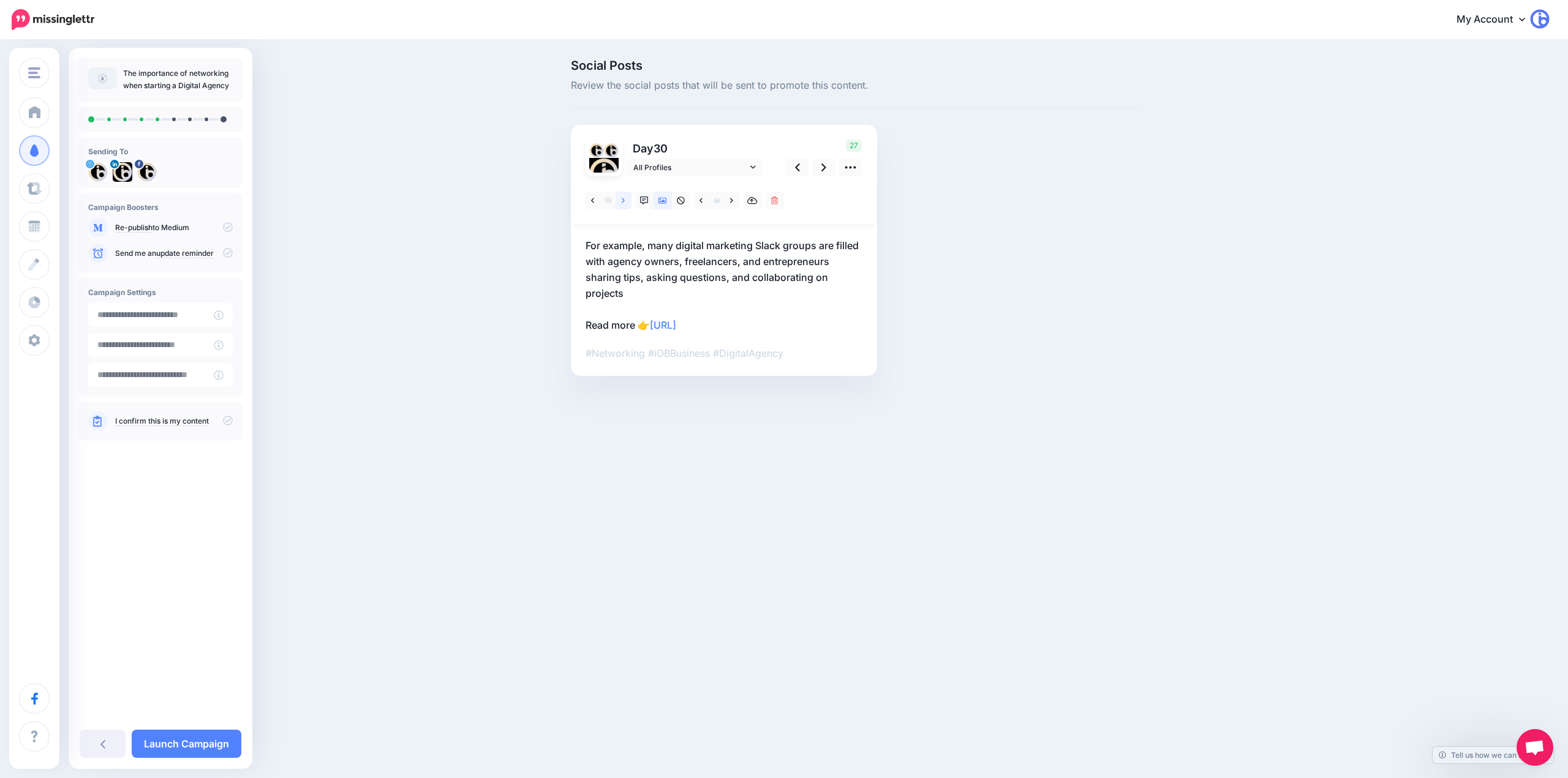
click at [617, 198] on link at bounding box center [624, 200] width 16 height 17
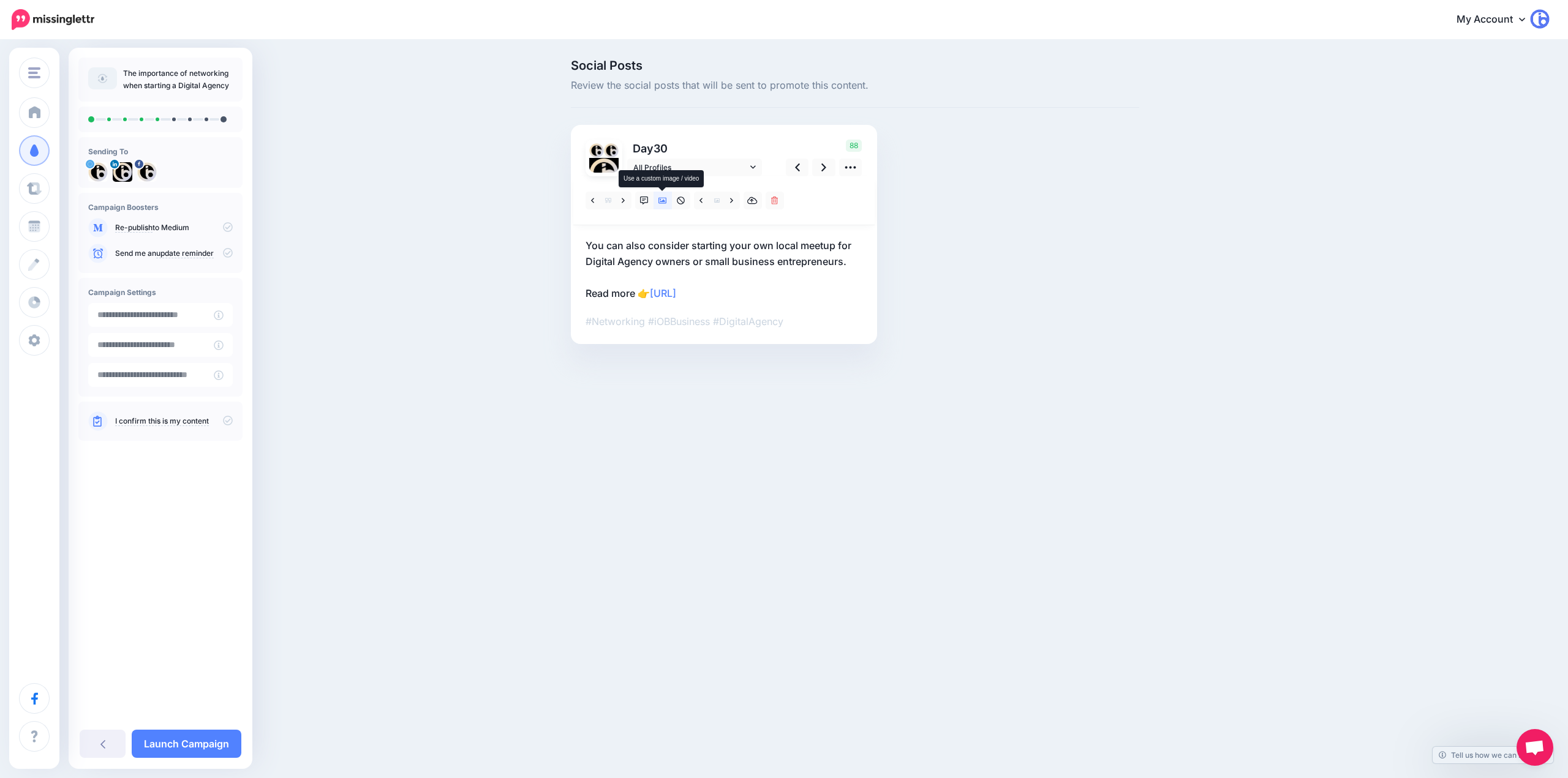
click at [665, 204] on icon at bounding box center [663, 201] width 9 height 9
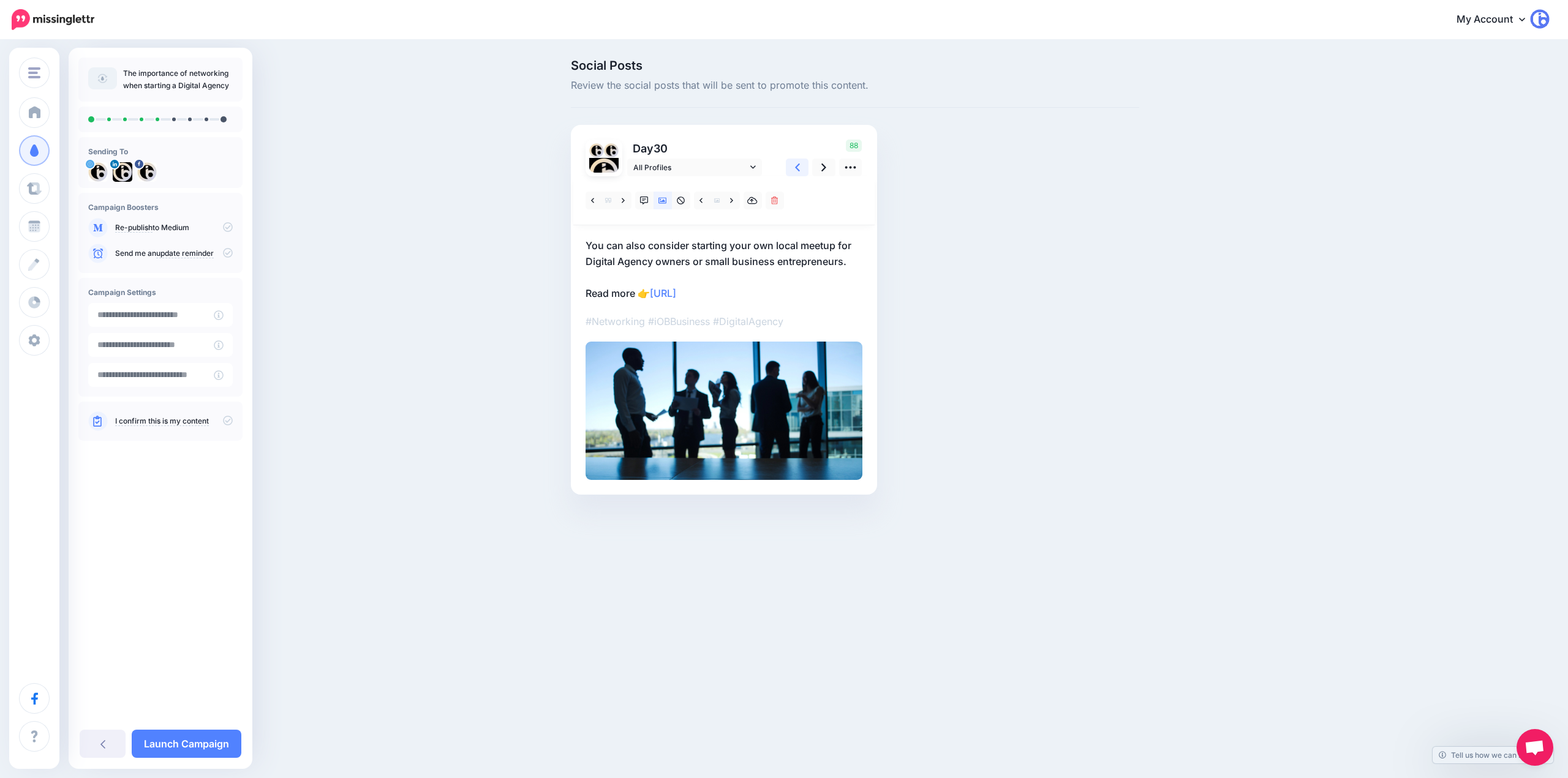
click at [802, 163] on link at bounding box center [798, 167] width 24 height 17
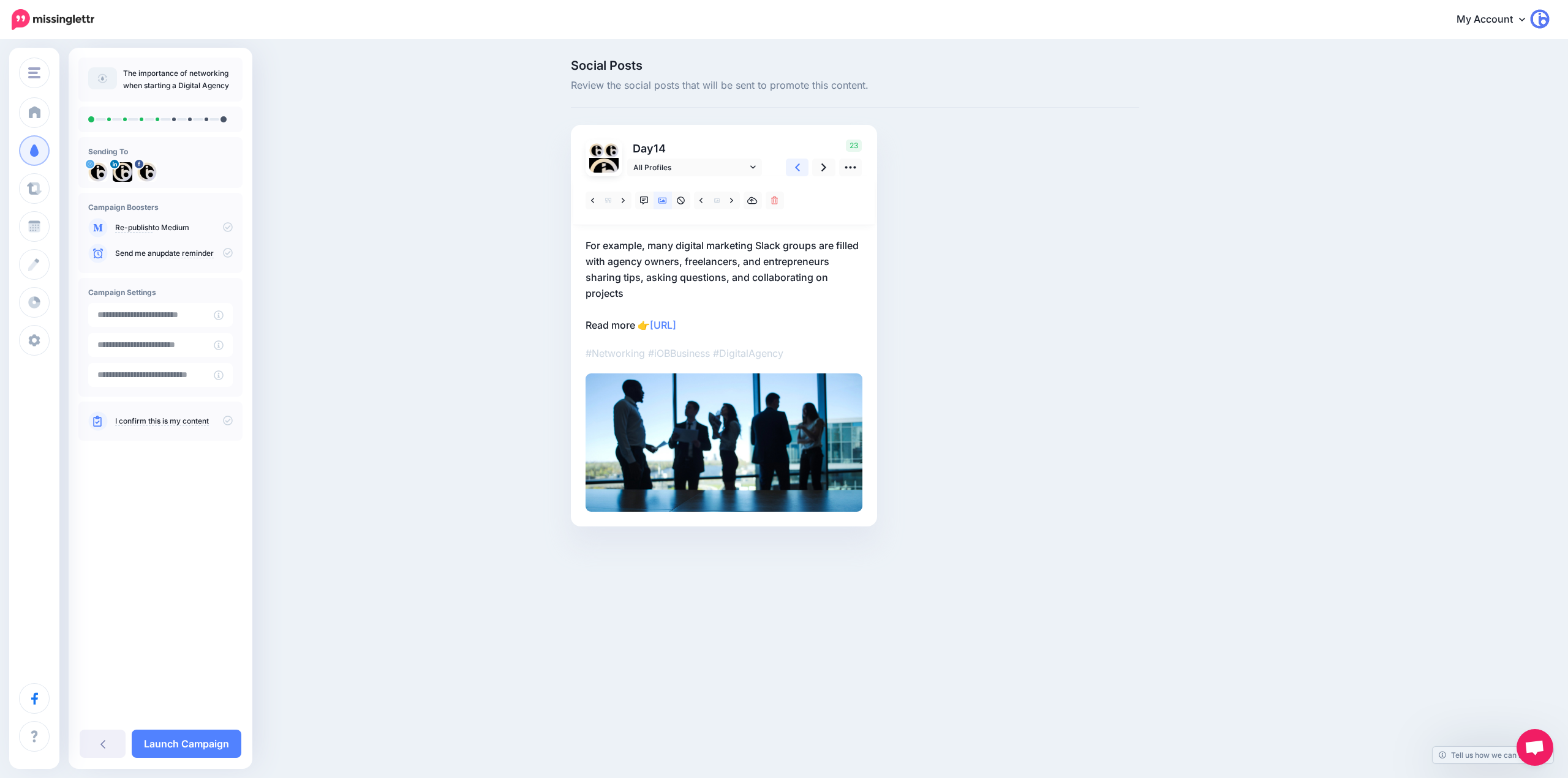
click at [802, 163] on link at bounding box center [798, 167] width 24 height 17
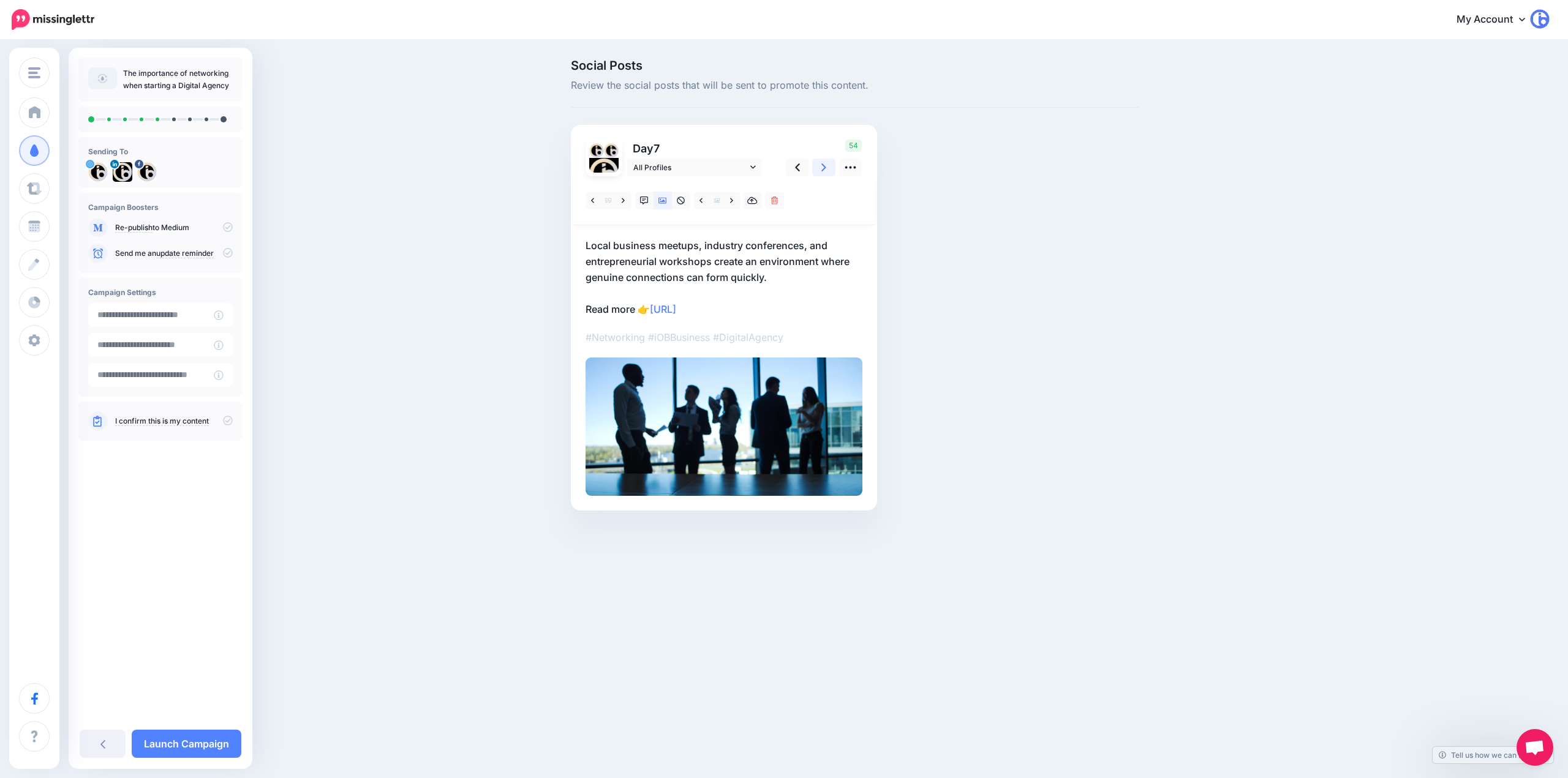
click at [826, 167] on icon at bounding box center [824, 167] width 5 height 13
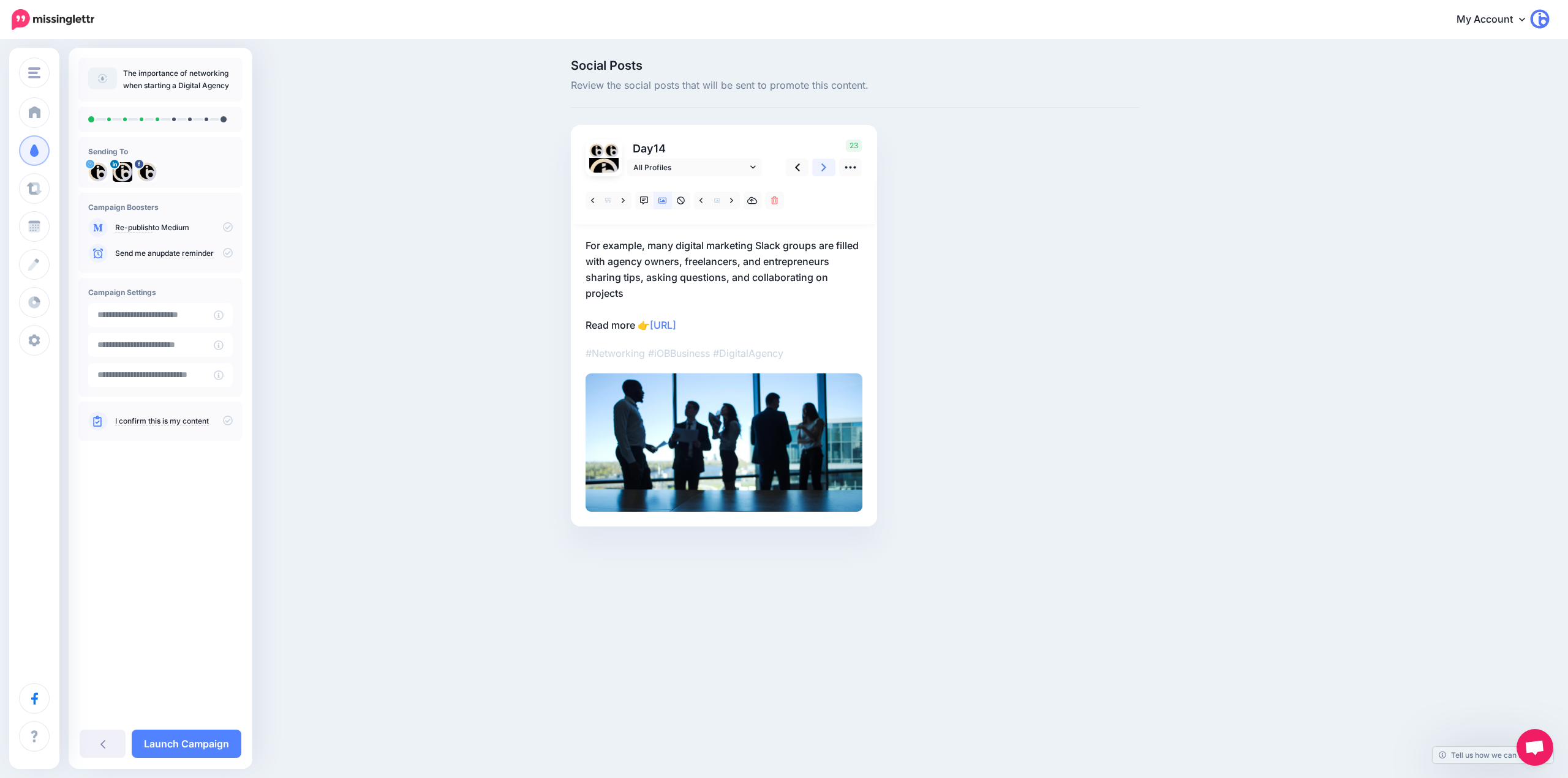
click at [826, 167] on icon at bounding box center [824, 167] width 5 height 13
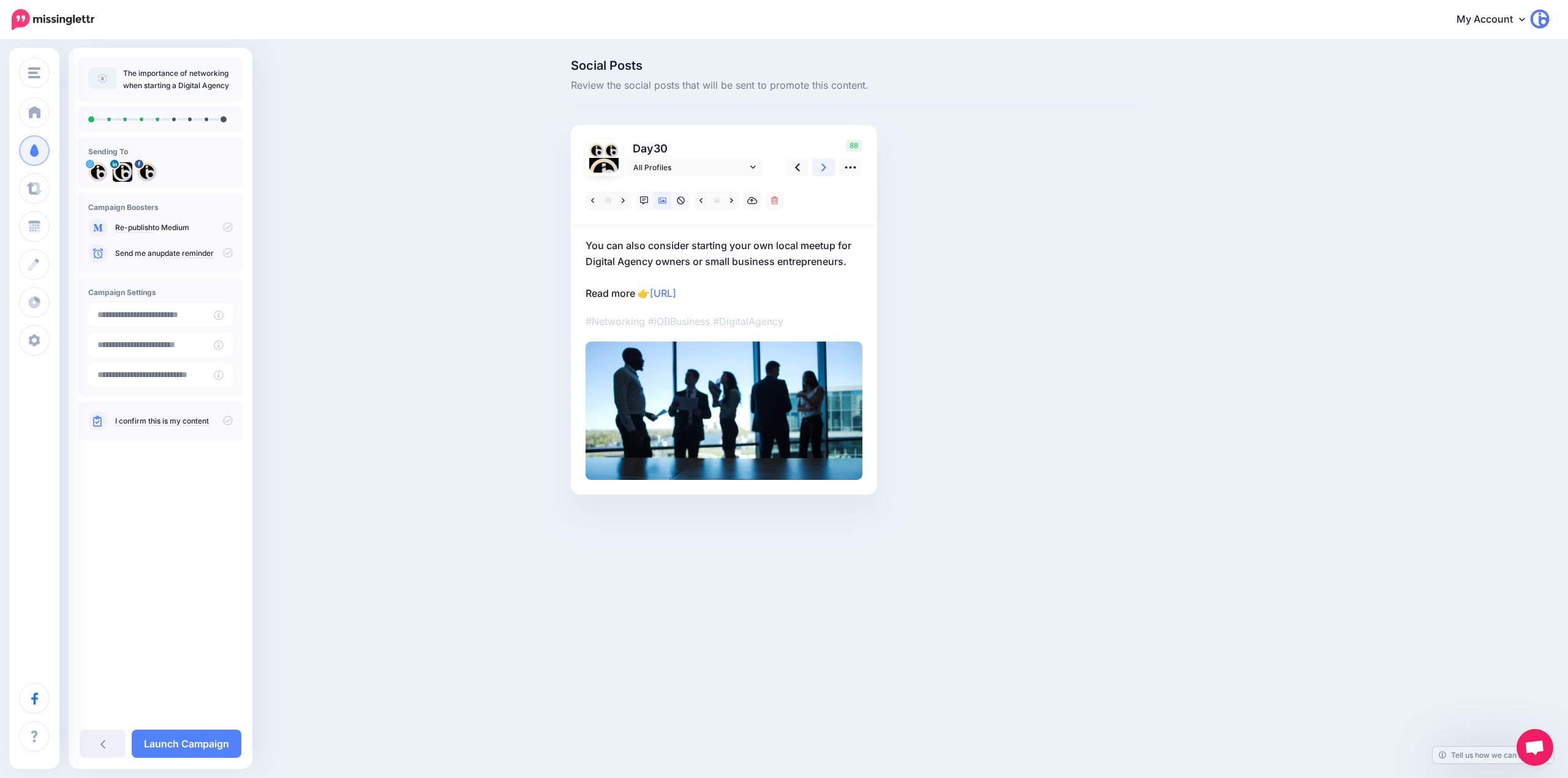
click at [826, 167] on icon at bounding box center [824, 167] width 5 height 13
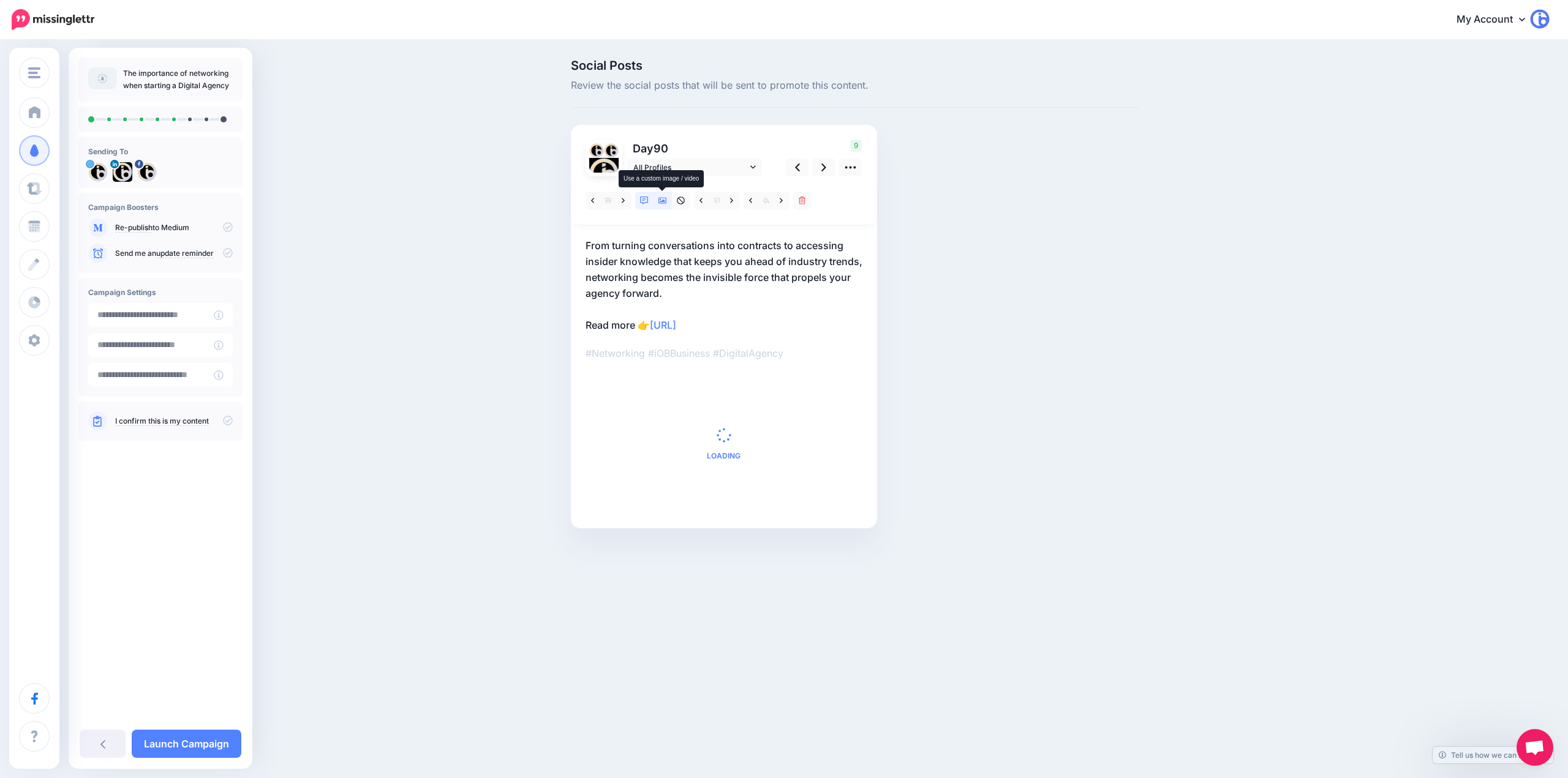
click at [666, 201] on icon at bounding box center [663, 201] width 9 height 9
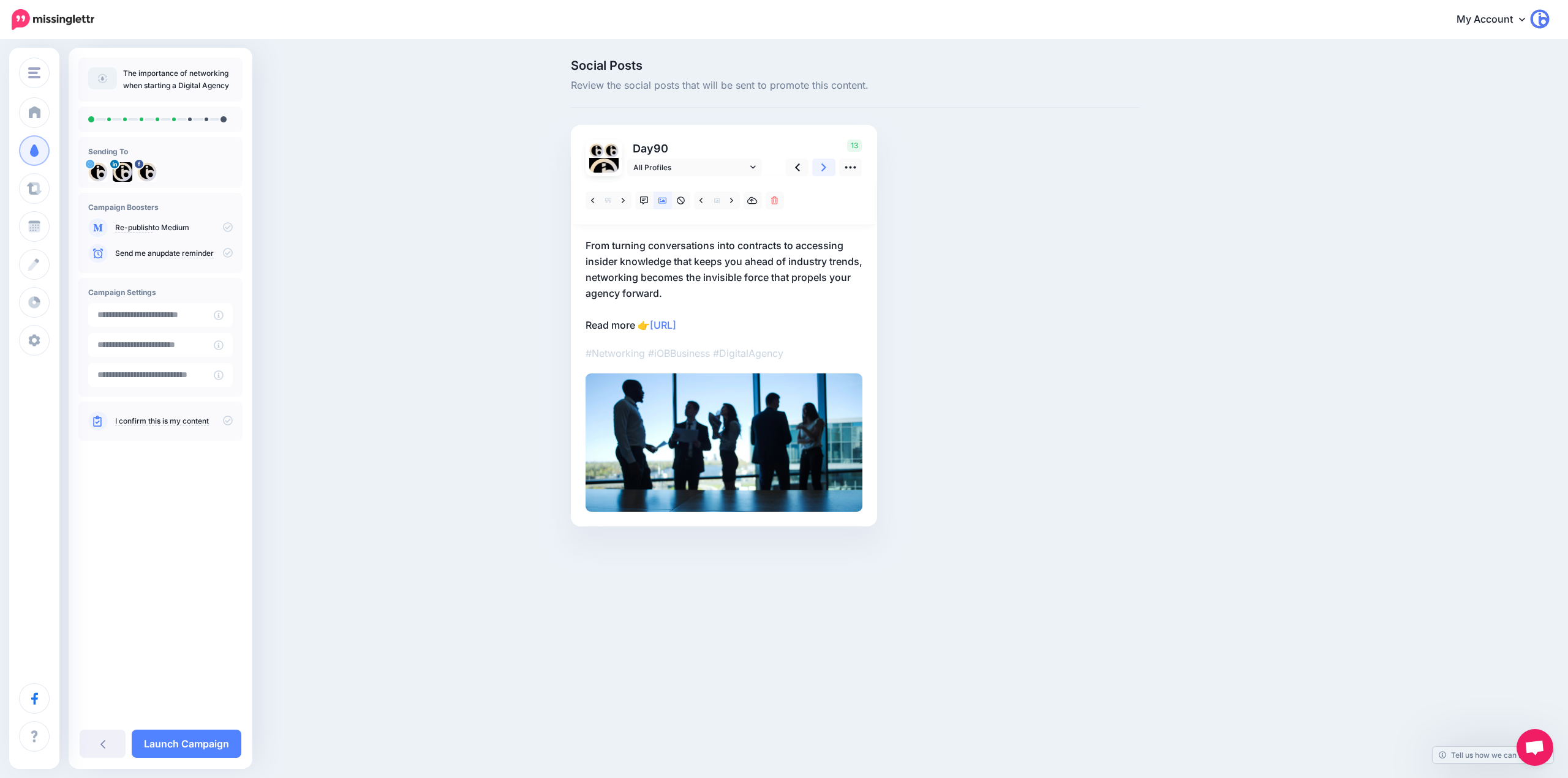
click at [824, 170] on icon at bounding box center [824, 167] width 5 height 13
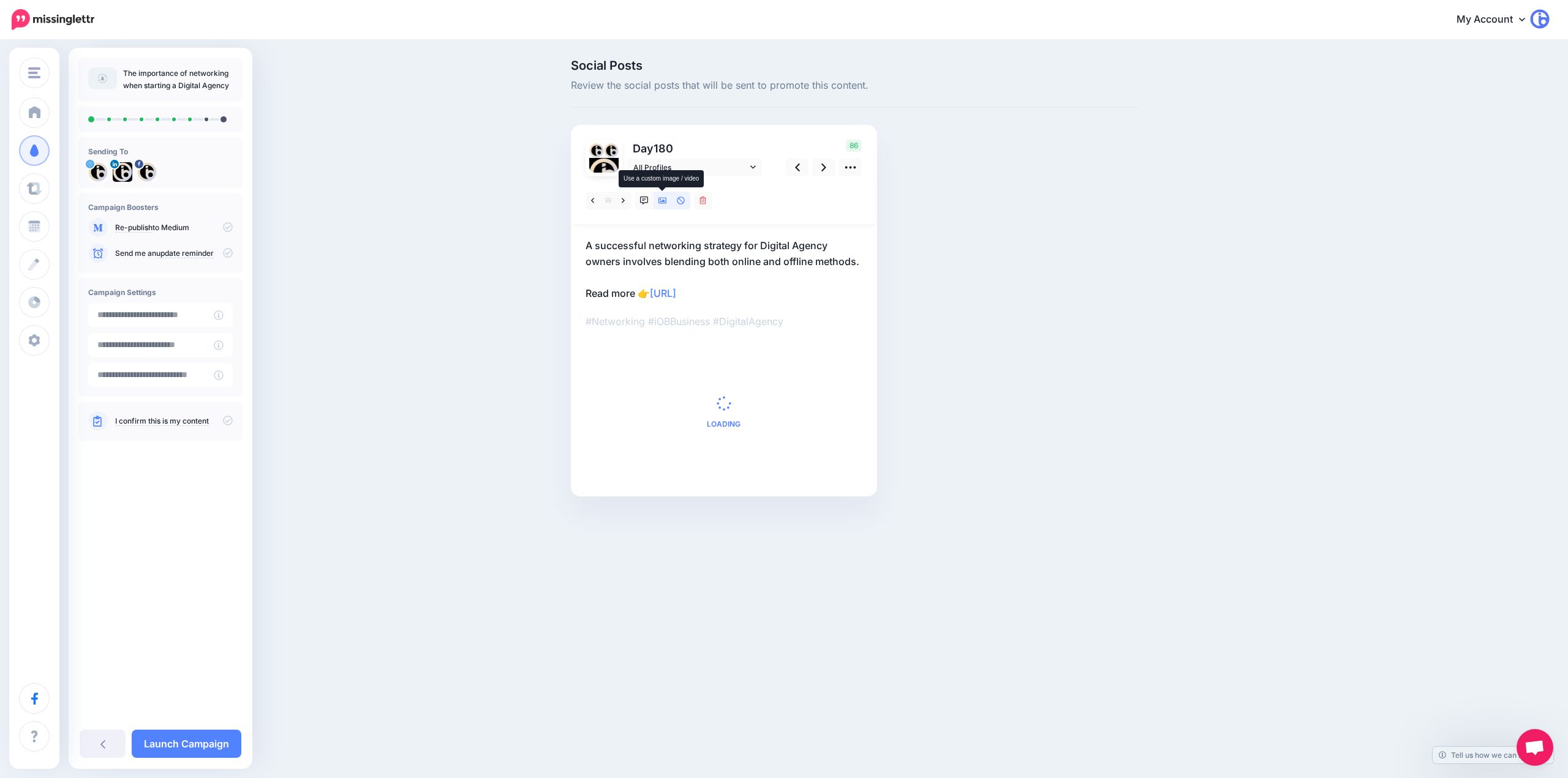
click at [664, 199] on icon at bounding box center [663, 200] width 9 height 6
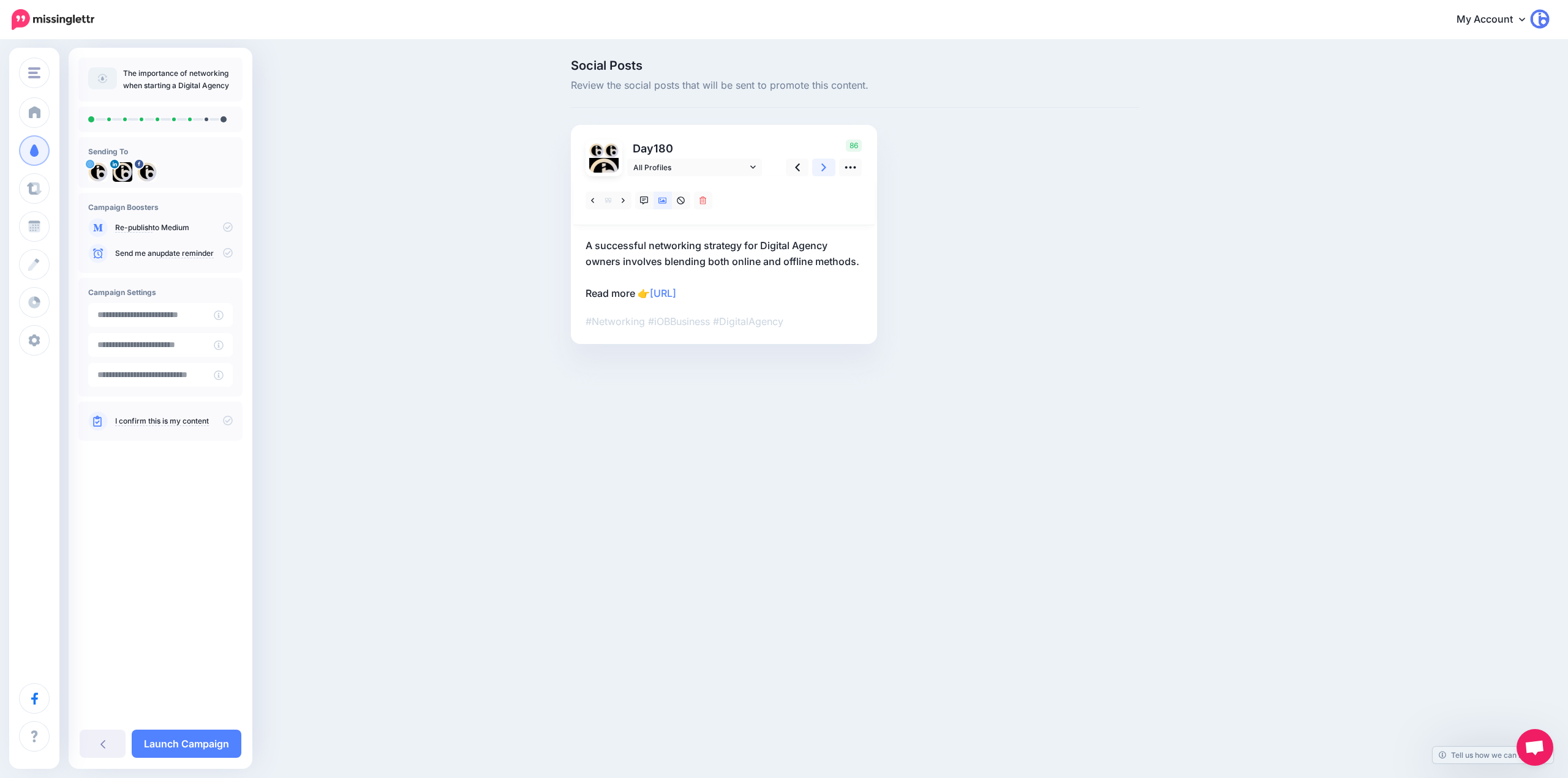
click at [827, 170] on link at bounding box center [824, 167] width 24 height 17
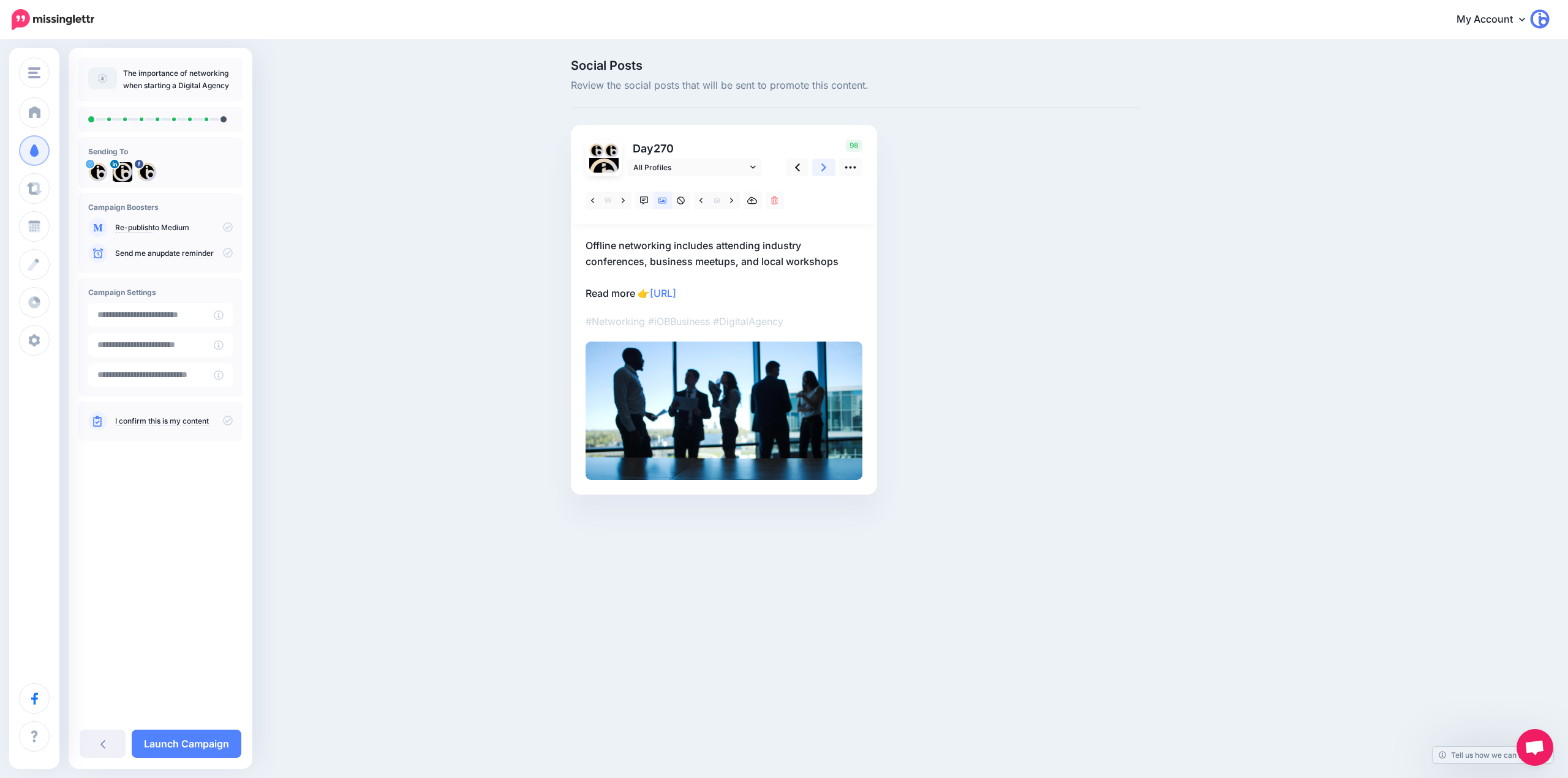
click at [833, 169] on link at bounding box center [824, 167] width 24 height 17
click at [825, 170] on icon at bounding box center [824, 167] width 5 height 13
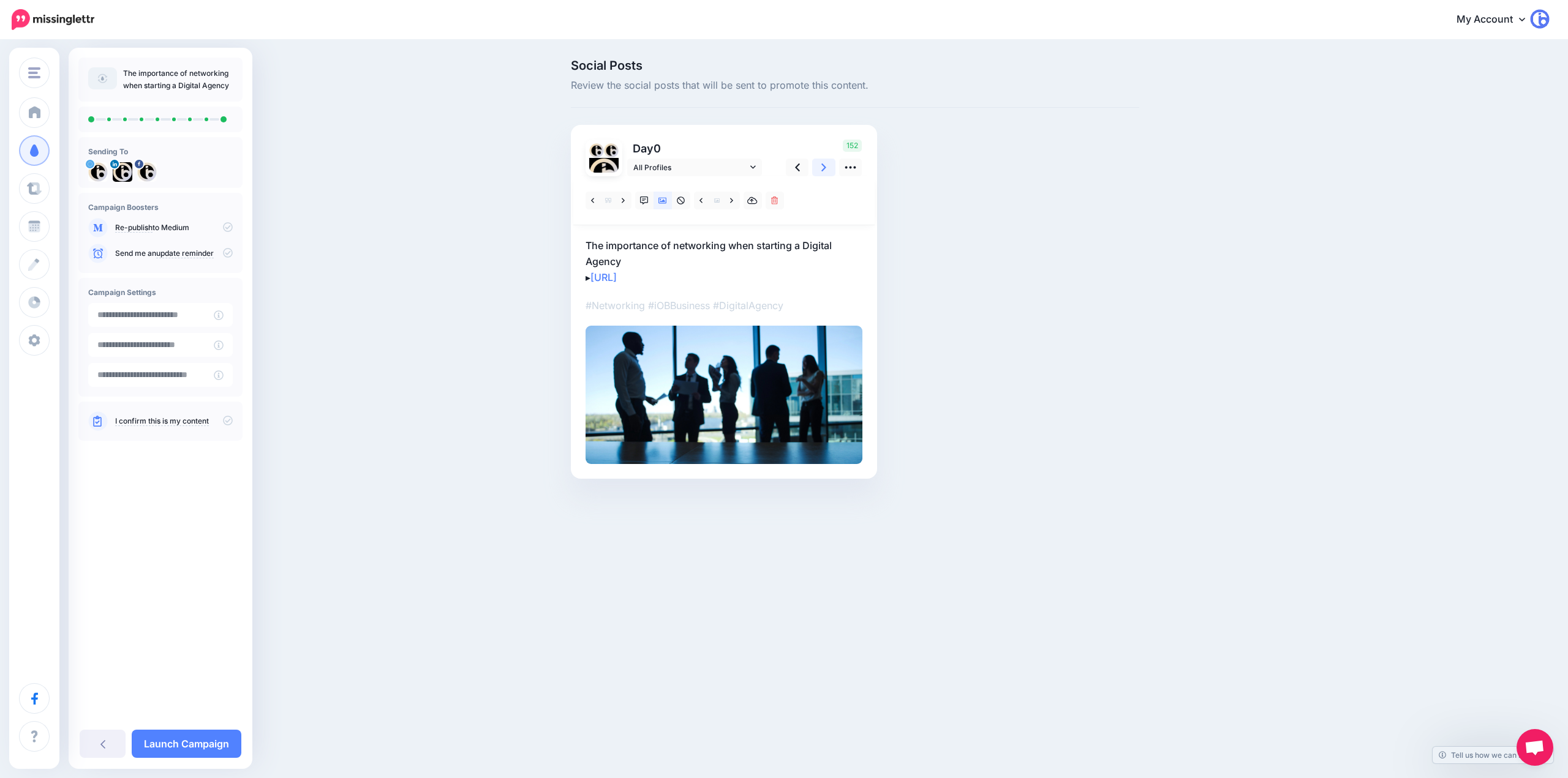
click at [825, 170] on icon at bounding box center [824, 167] width 5 height 13
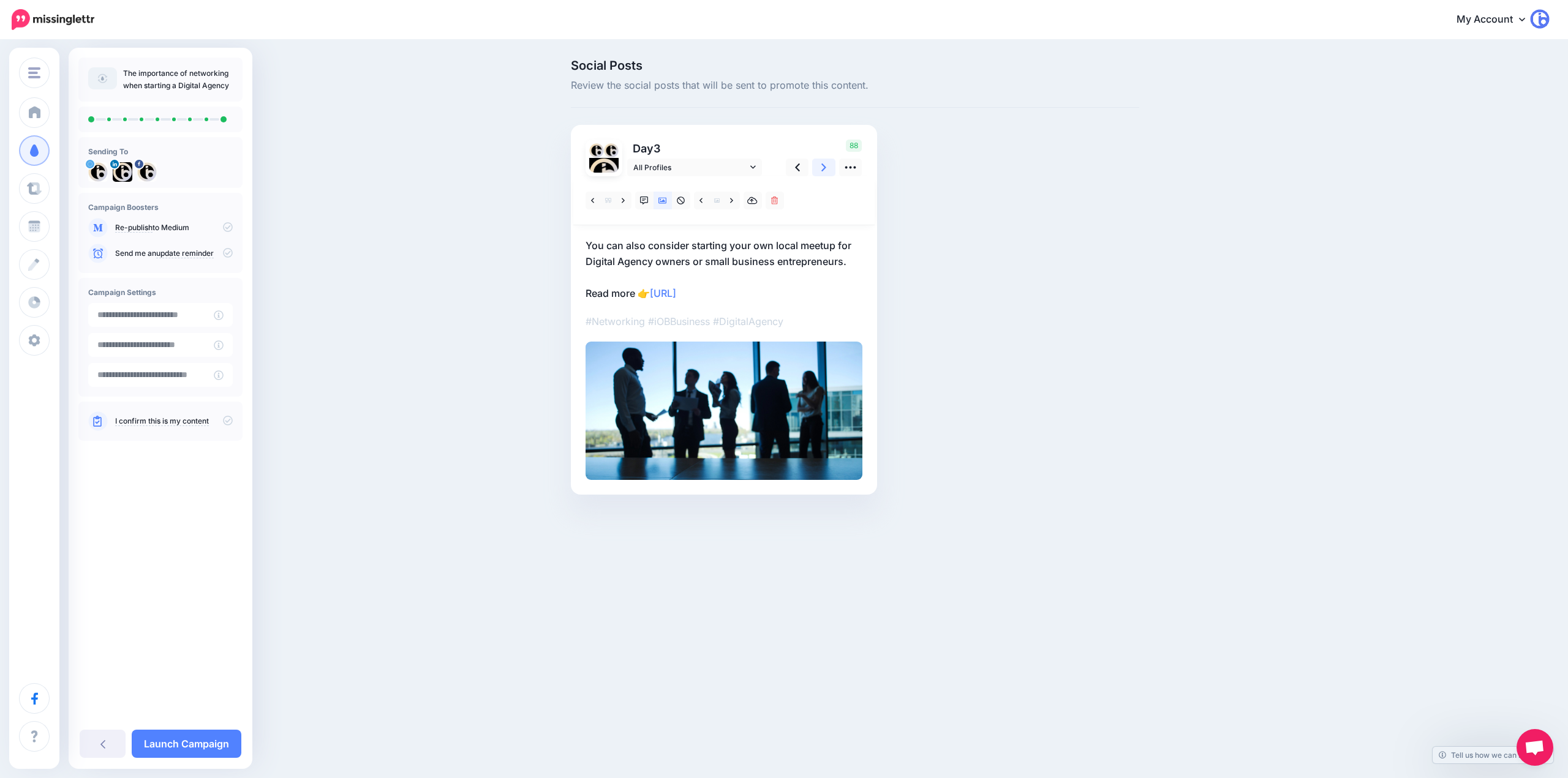
click at [825, 170] on icon at bounding box center [824, 167] width 5 height 13
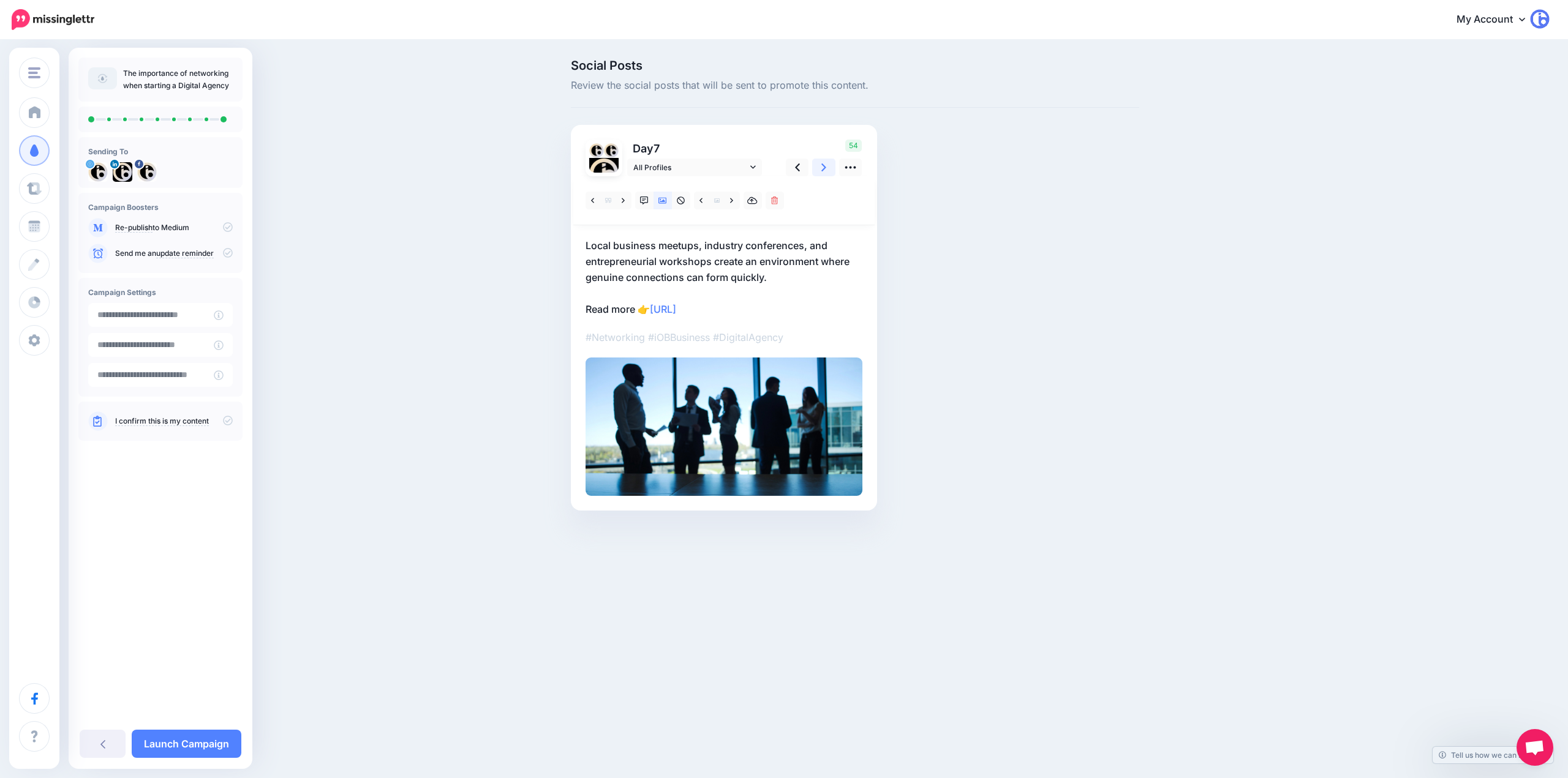
click at [825, 170] on icon at bounding box center [824, 167] width 5 height 13
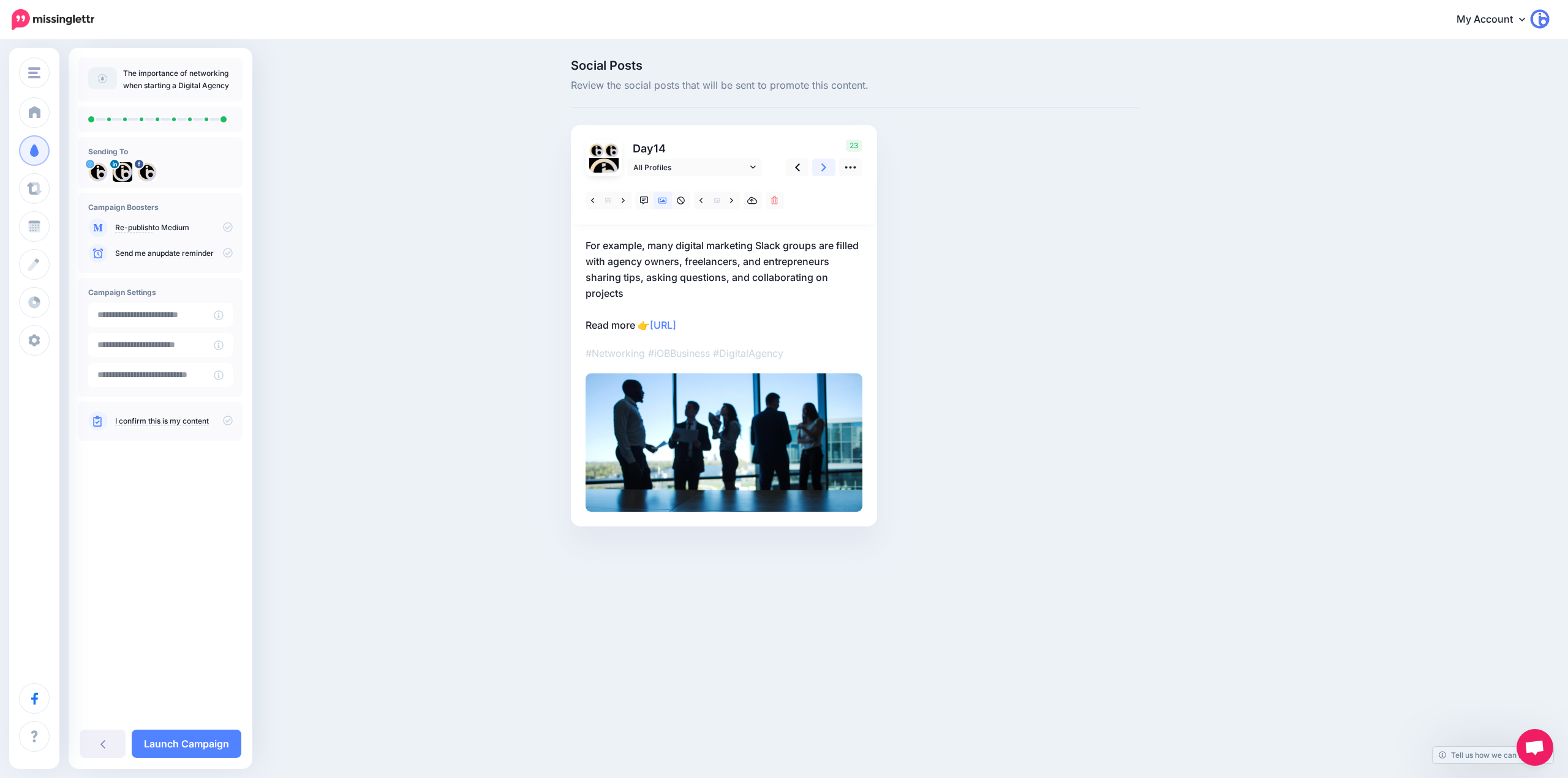
click at [825, 170] on icon at bounding box center [824, 167] width 5 height 13
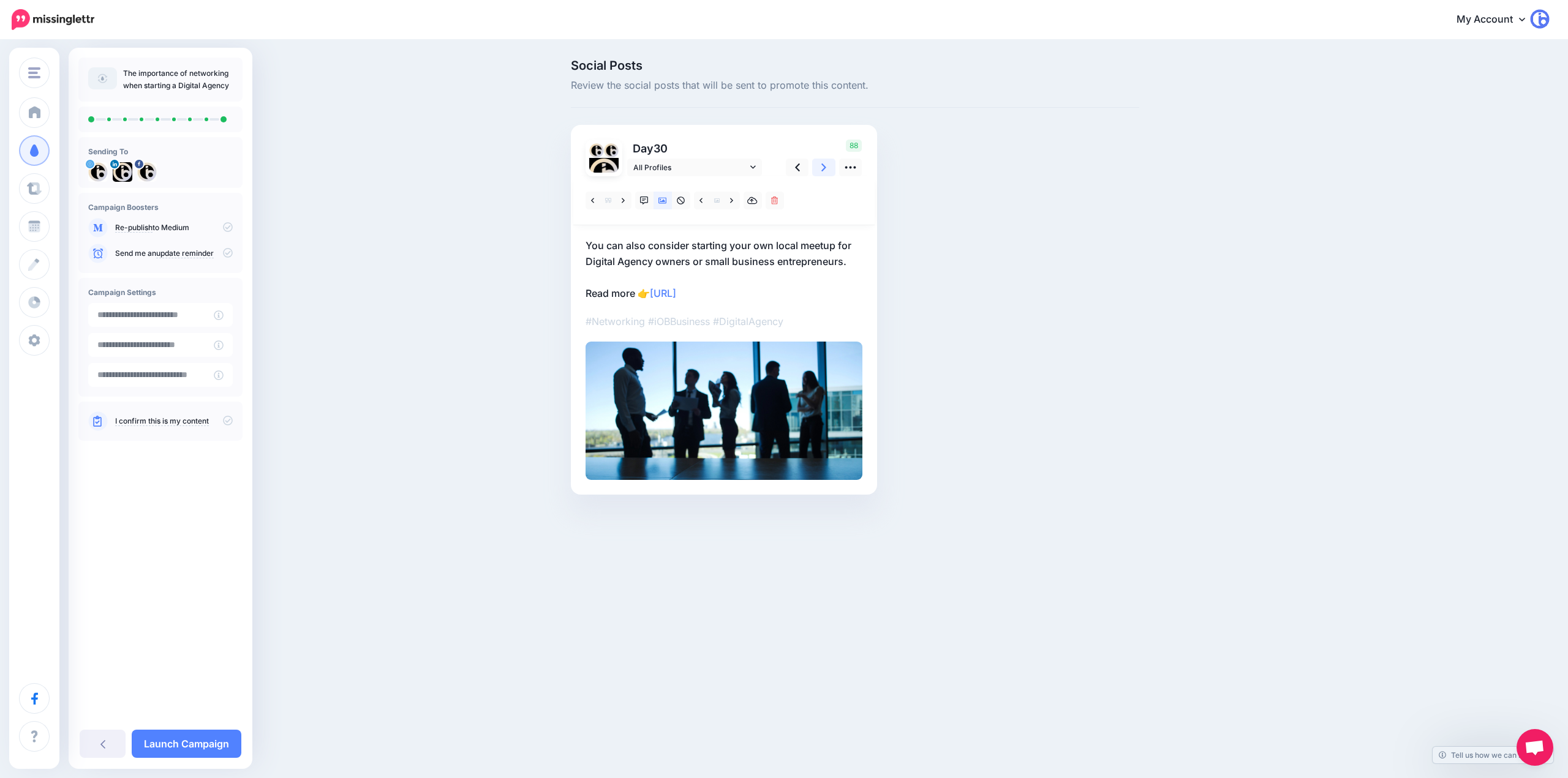
click at [825, 170] on icon at bounding box center [824, 167] width 5 height 13
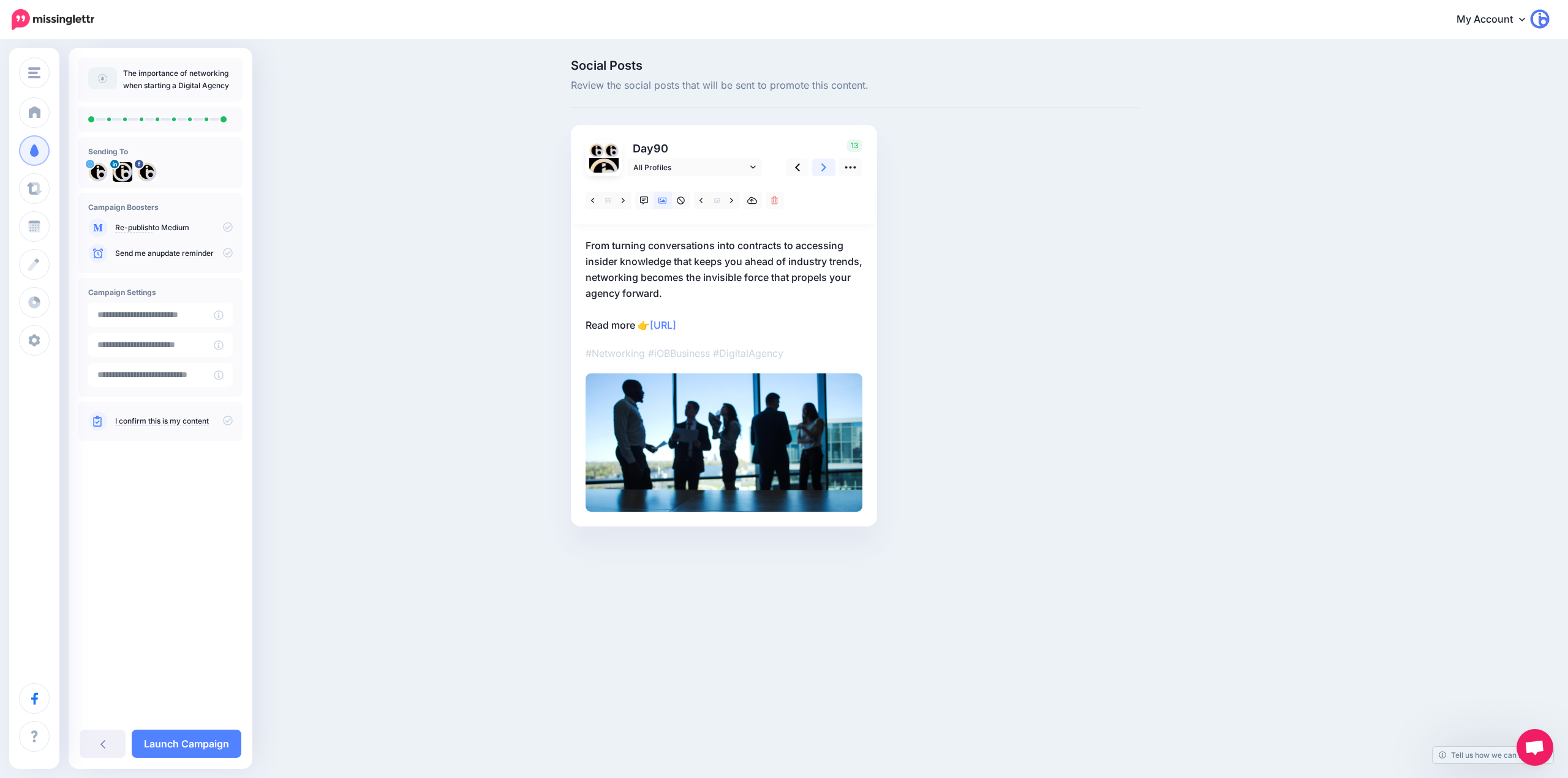
click at [825, 170] on icon at bounding box center [824, 167] width 5 height 13
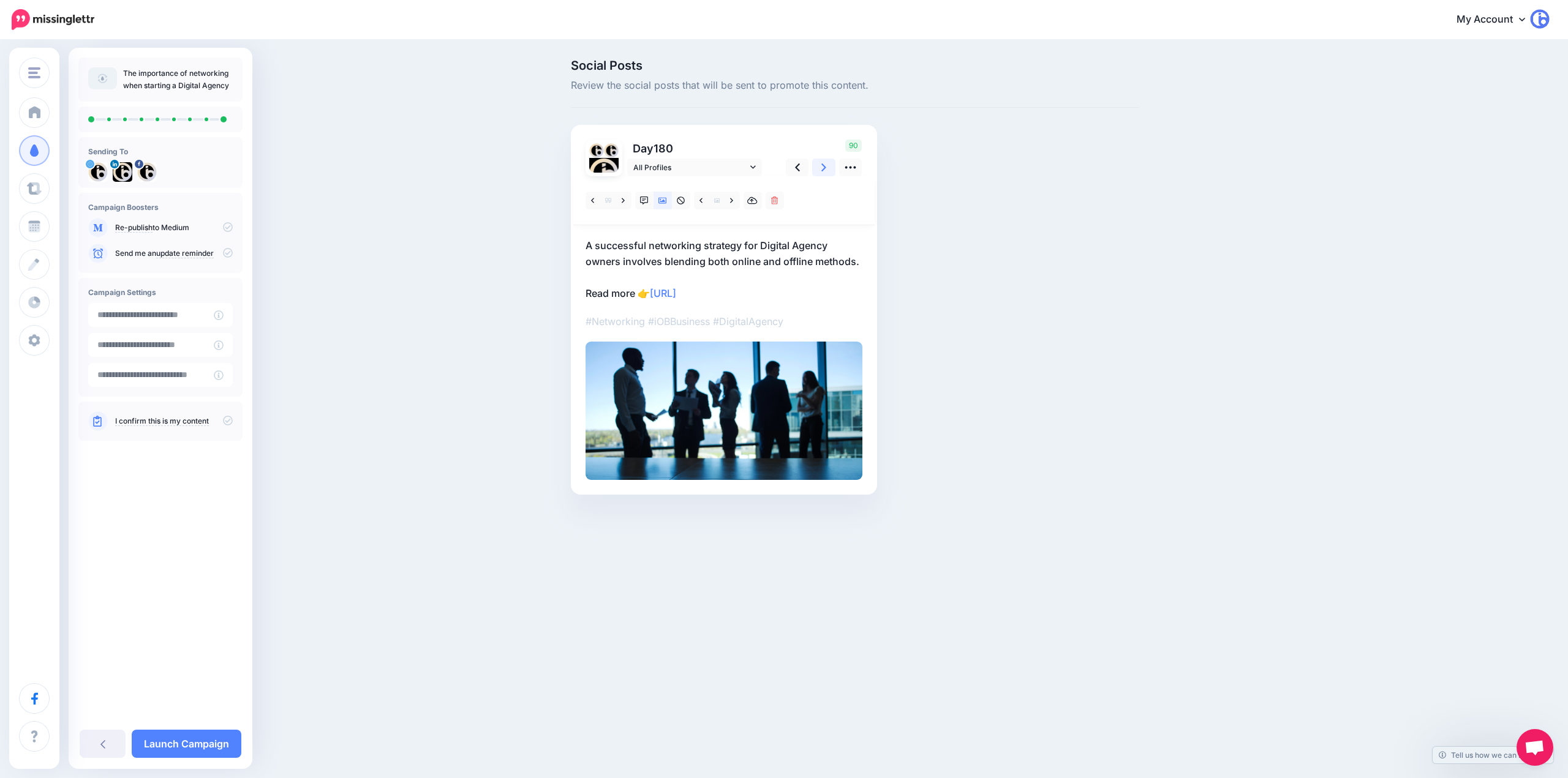
click at [825, 170] on icon at bounding box center [824, 167] width 5 height 13
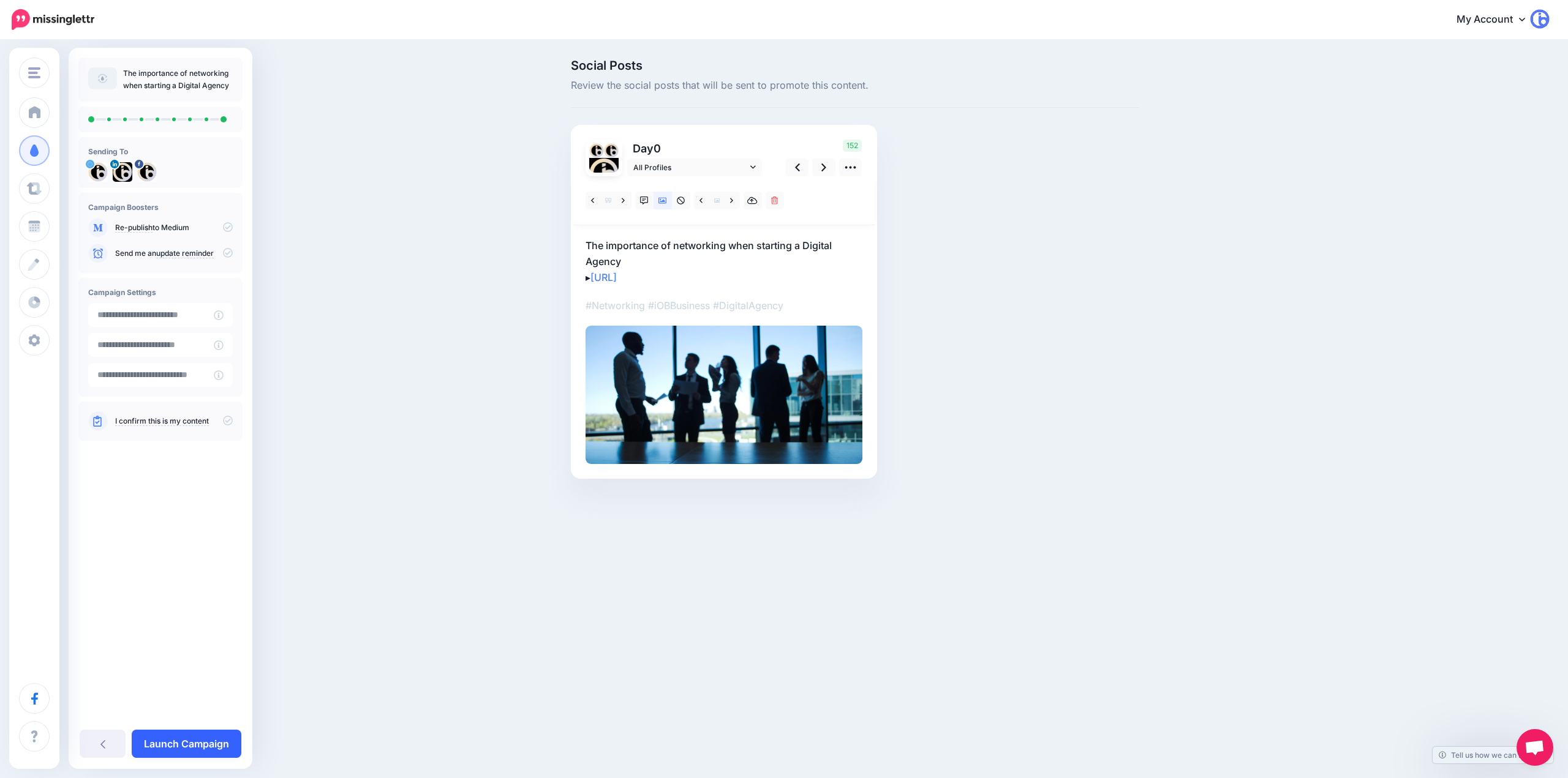
click at [216, 743] on link "Launch Campaign" at bounding box center [186, 744] width 109 height 28
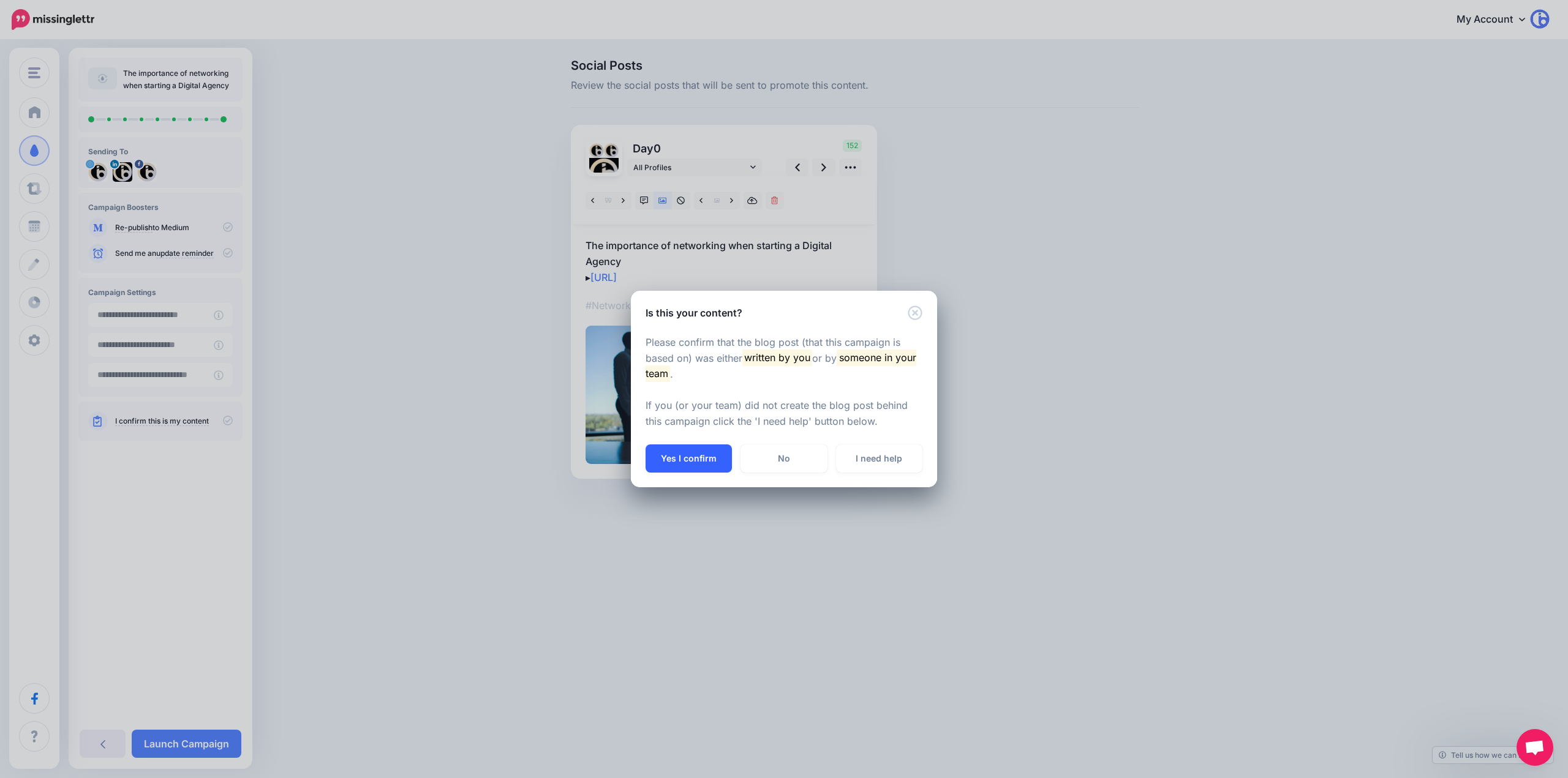
click at [686, 458] on button "Yes I confirm" at bounding box center [688, 458] width 87 height 28
